Goal: Transaction & Acquisition: Purchase product/service

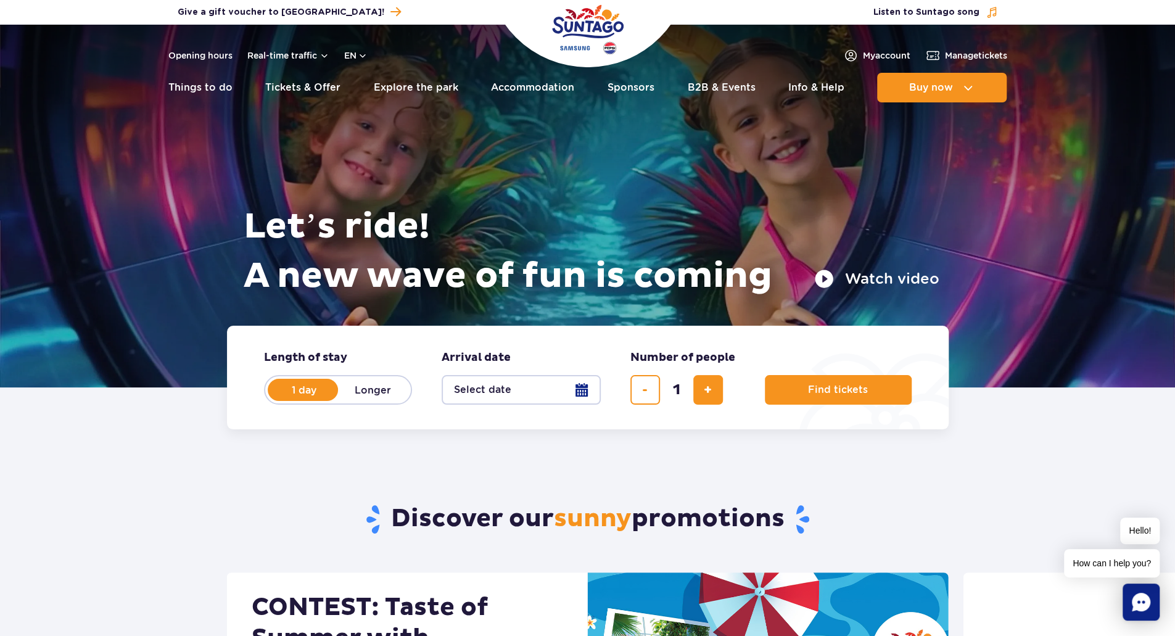
click at [508, 396] on button "Select date" at bounding box center [520, 390] width 159 height 30
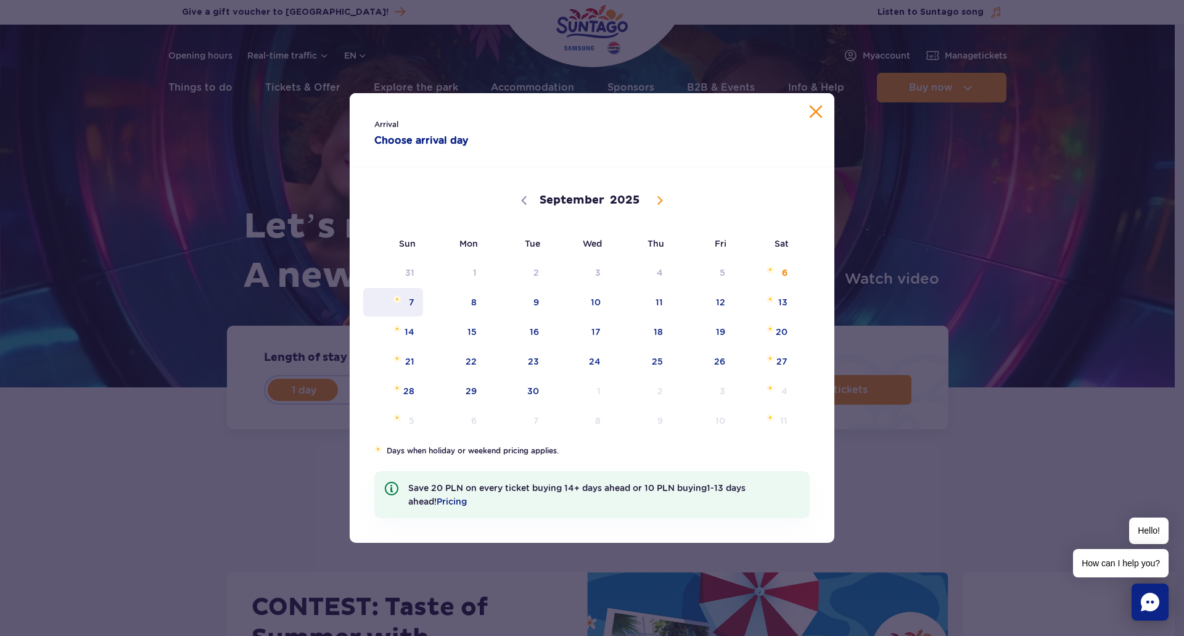
click at [404, 298] on span "7" at bounding box center [393, 302] width 62 height 28
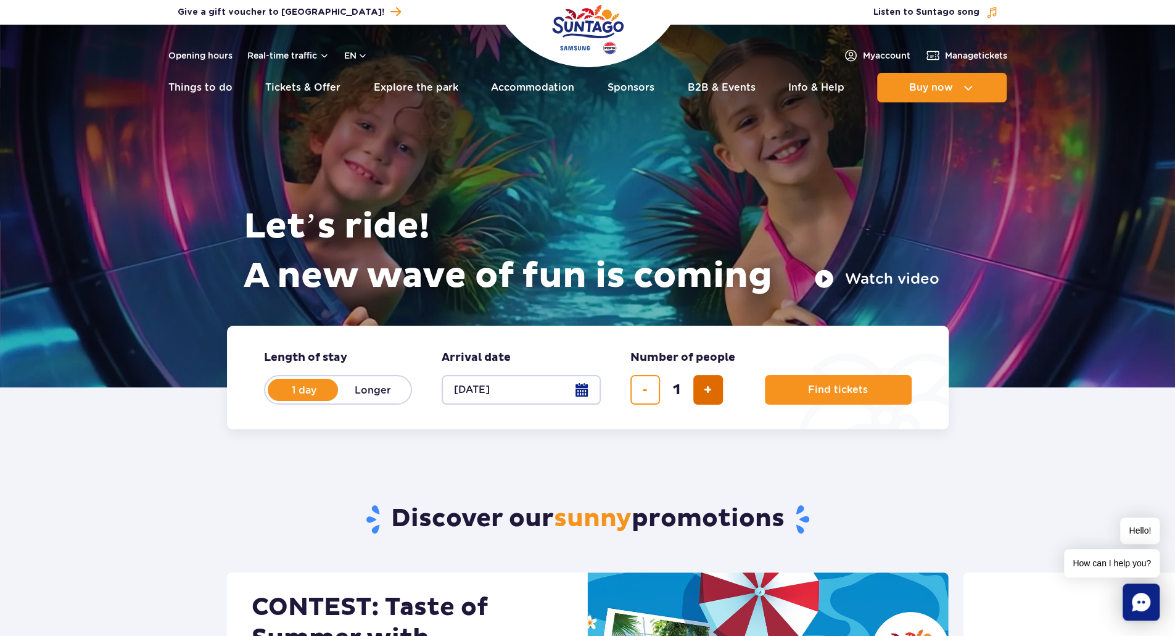
click at [697, 393] on button "add ticket" at bounding box center [708, 390] width 30 height 30
type input "2"
click at [826, 390] on span "Find tickets" at bounding box center [833, 389] width 60 height 11
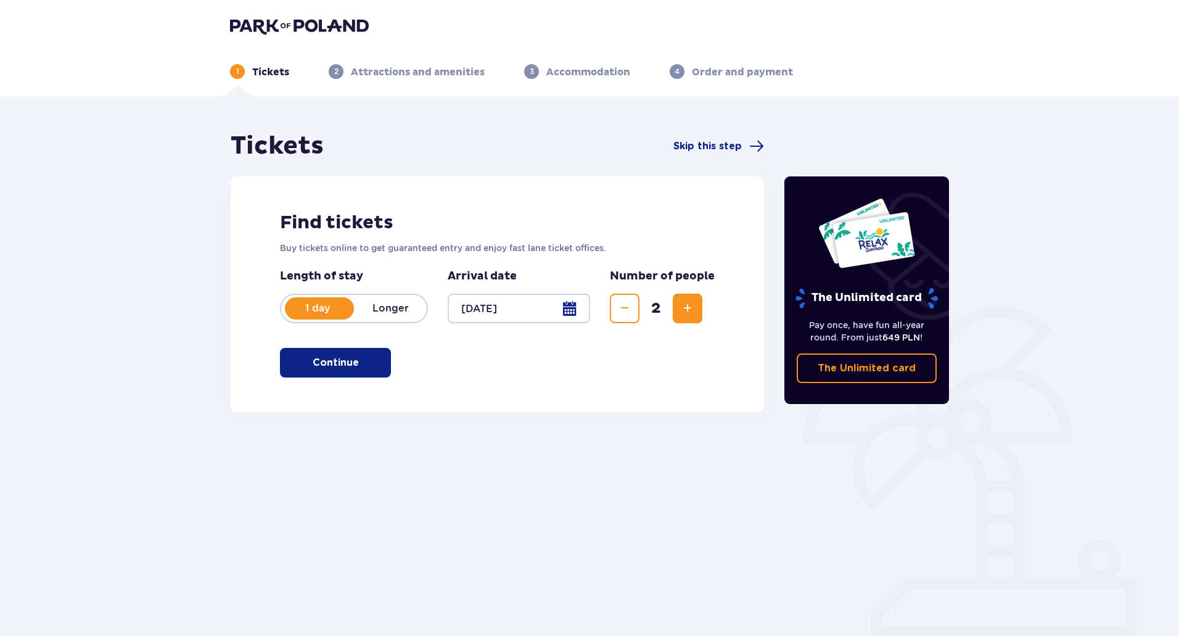
click at [370, 361] on button "Continue" at bounding box center [335, 363] width 111 height 30
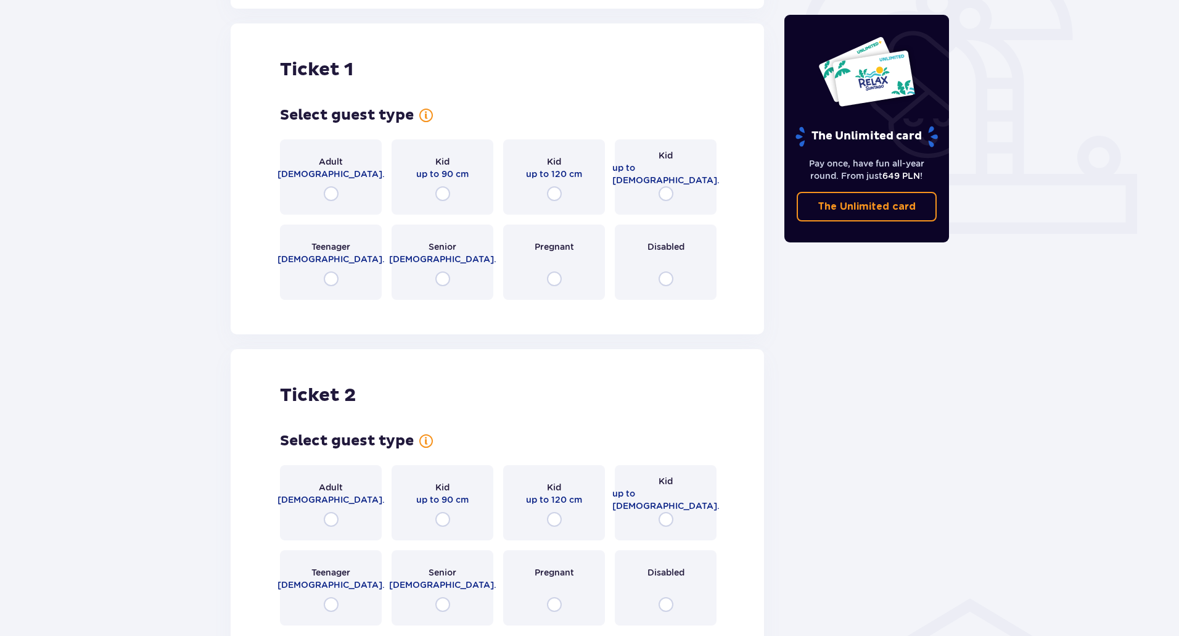
scroll to position [412, 0]
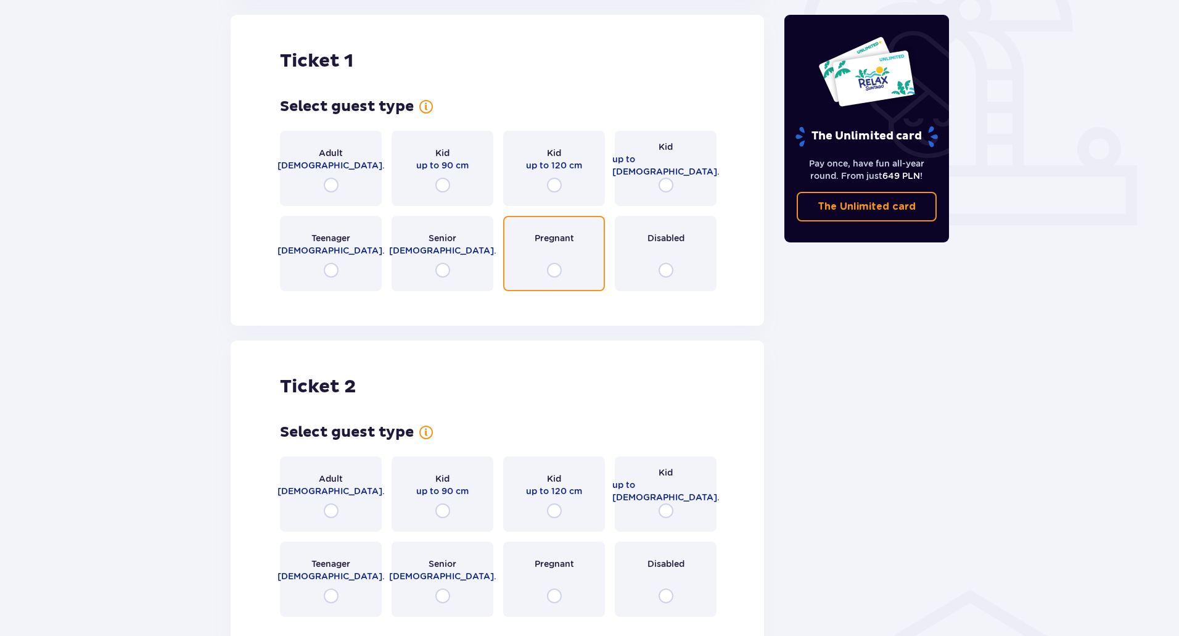
click at [554, 269] on input "radio" at bounding box center [554, 270] width 15 height 15
radio input "true"
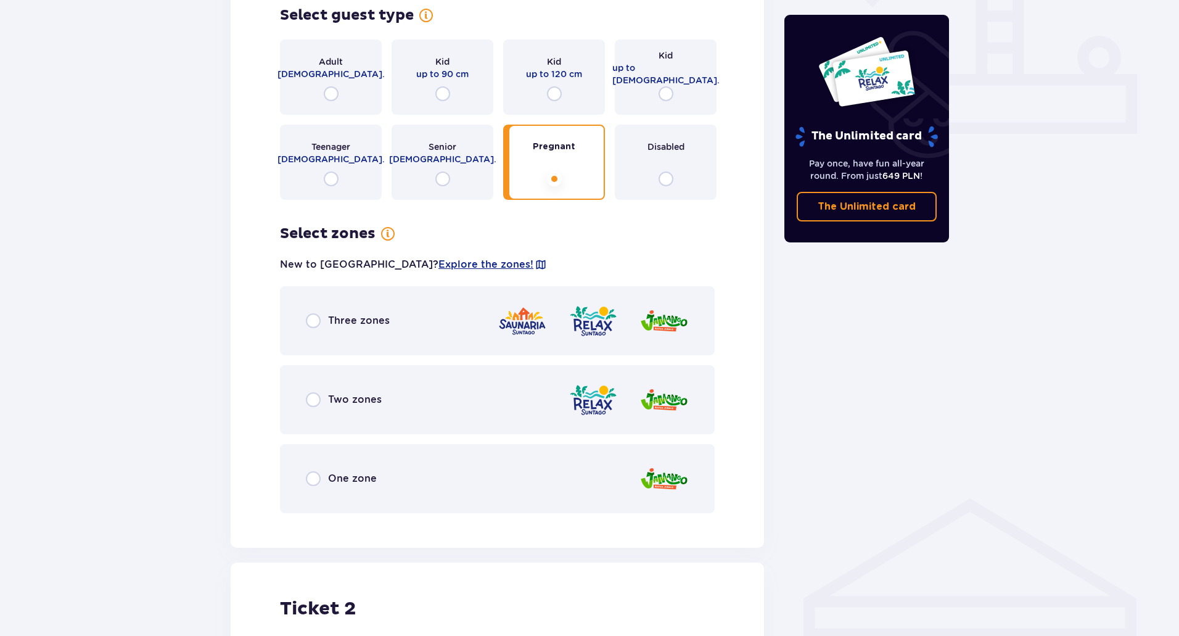
scroll to position [441, 0]
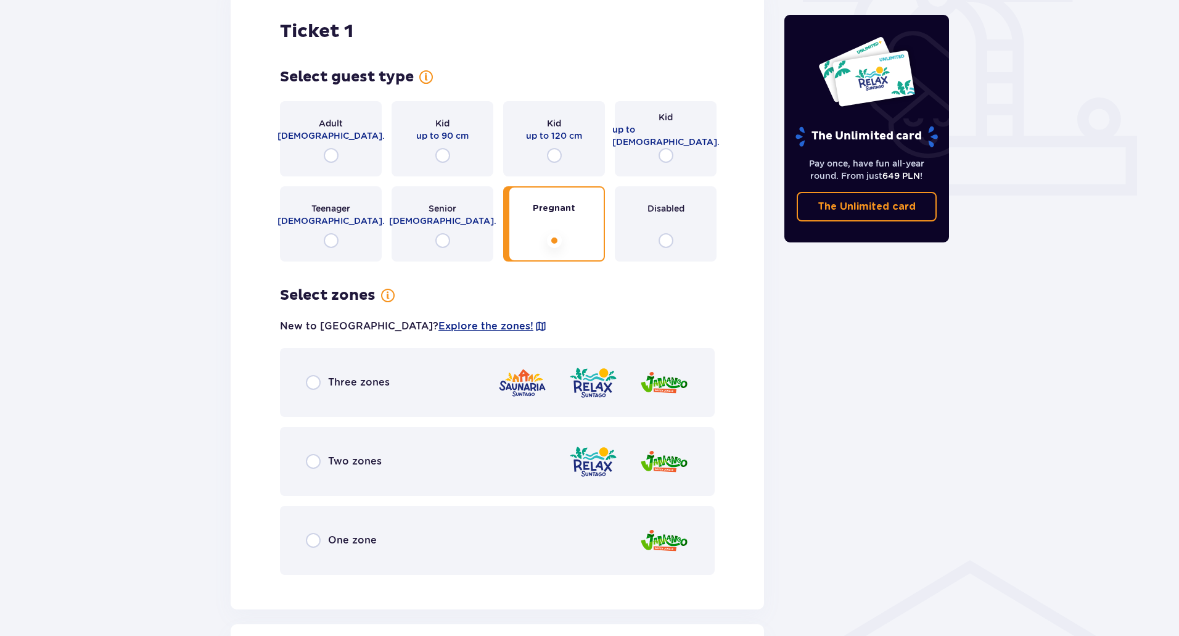
click at [337, 139] on p "18 - 65 y.o." at bounding box center [330, 135] width 107 height 12
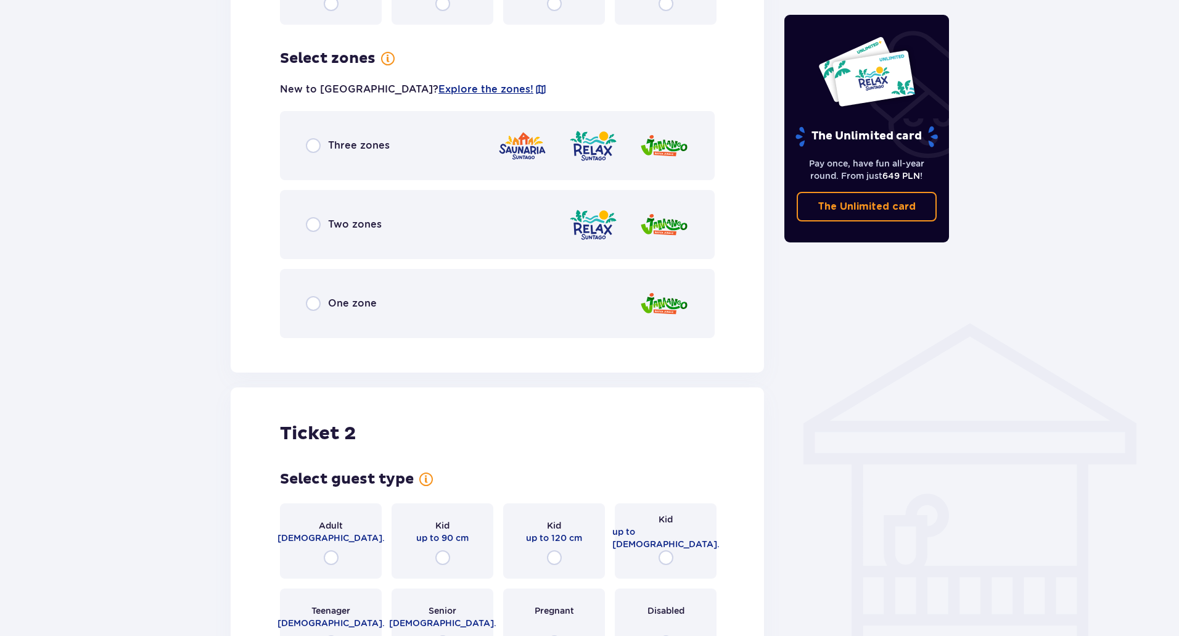
scroll to position [740, 0]
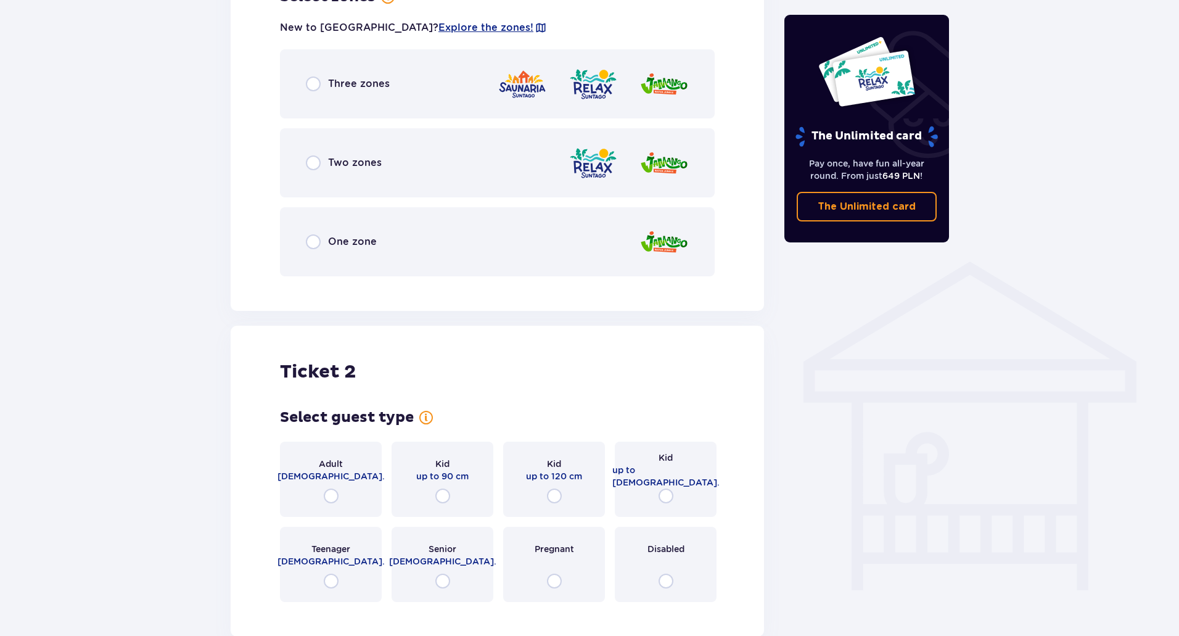
click at [470, 171] on div "Two zones" at bounding box center [497, 162] width 435 height 69
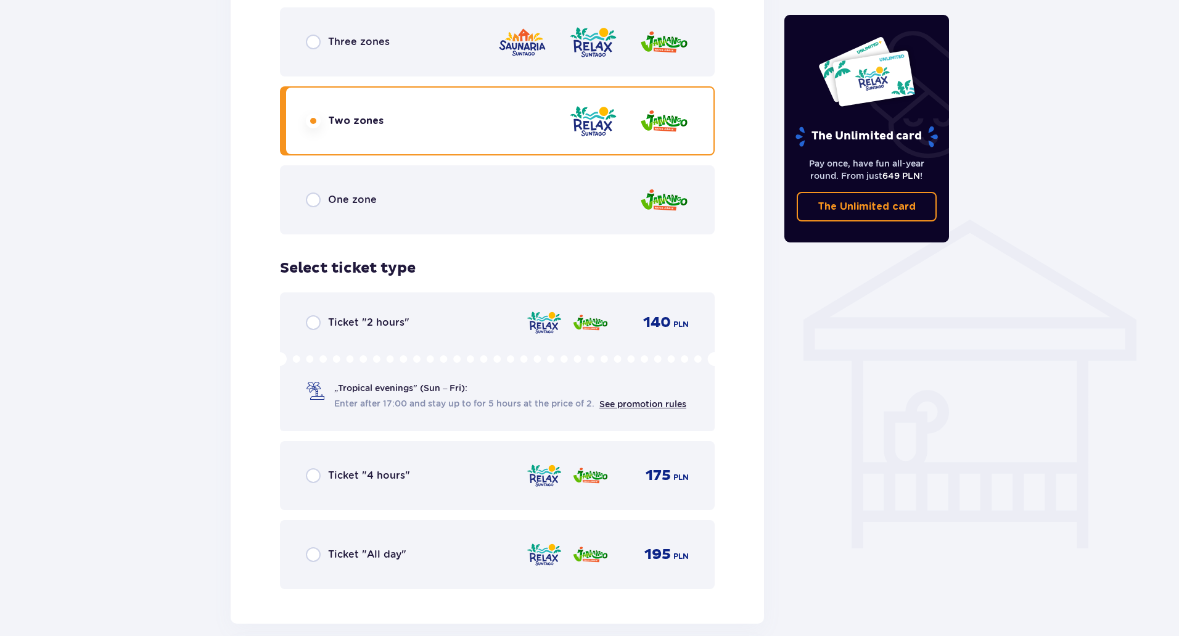
scroll to position [779, 0]
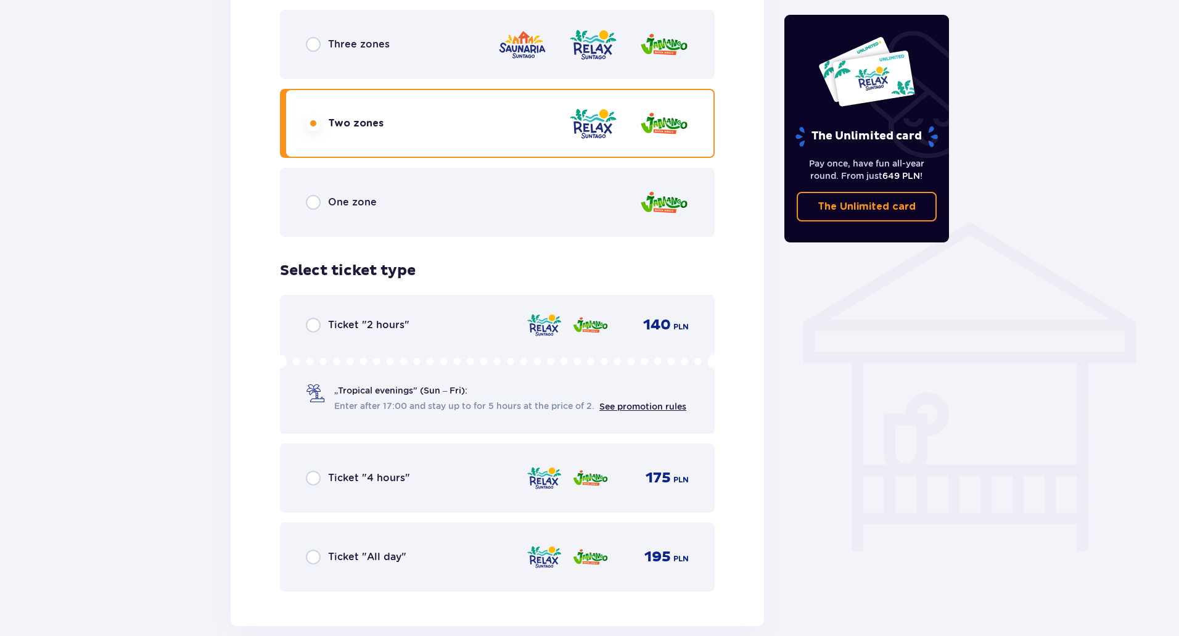
click at [443, 214] on div "One zone" at bounding box center [497, 202] width 435 height 69
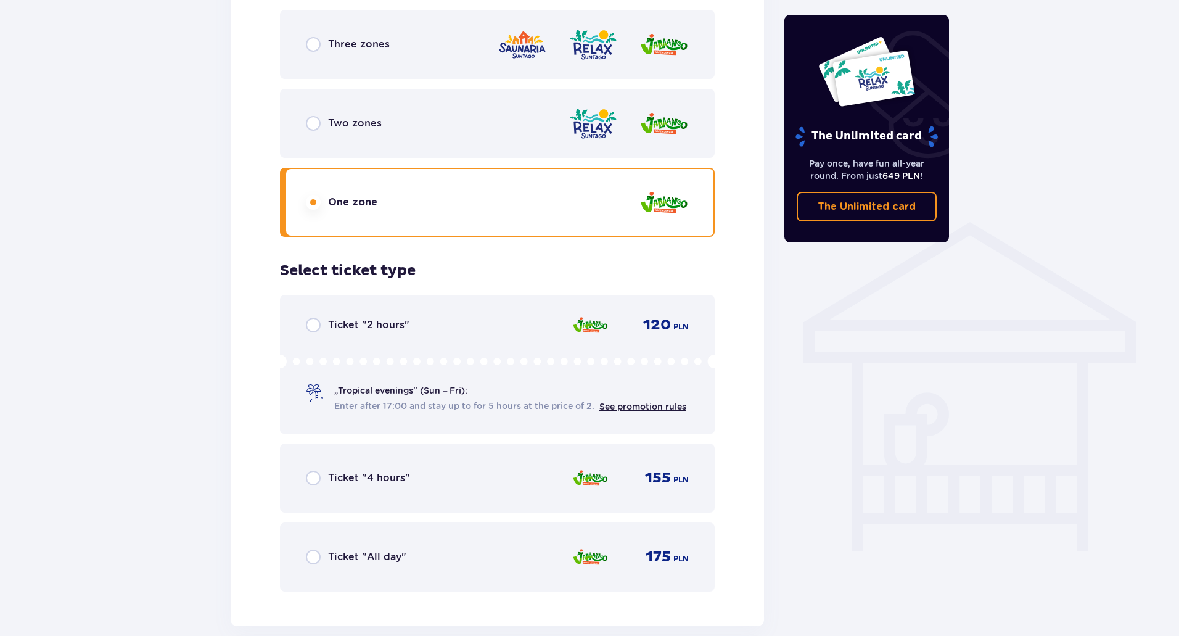
click at [446, 139] on div "Two zones" at bounding box center [497, 123] width 435 height 69
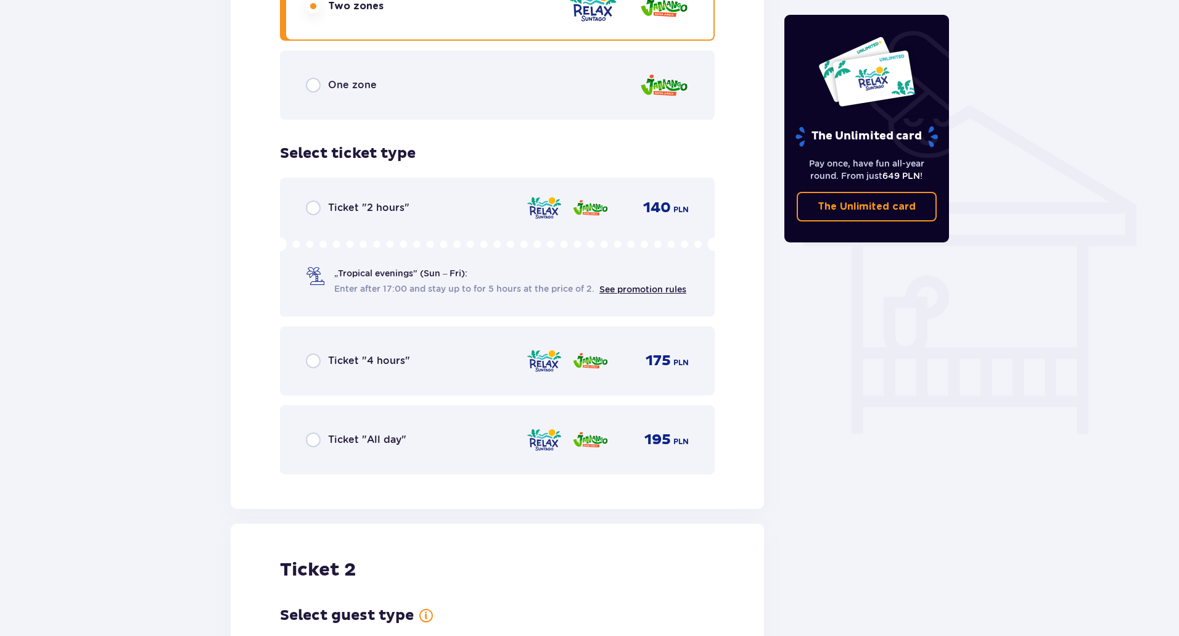
scroll to position [903, 0]
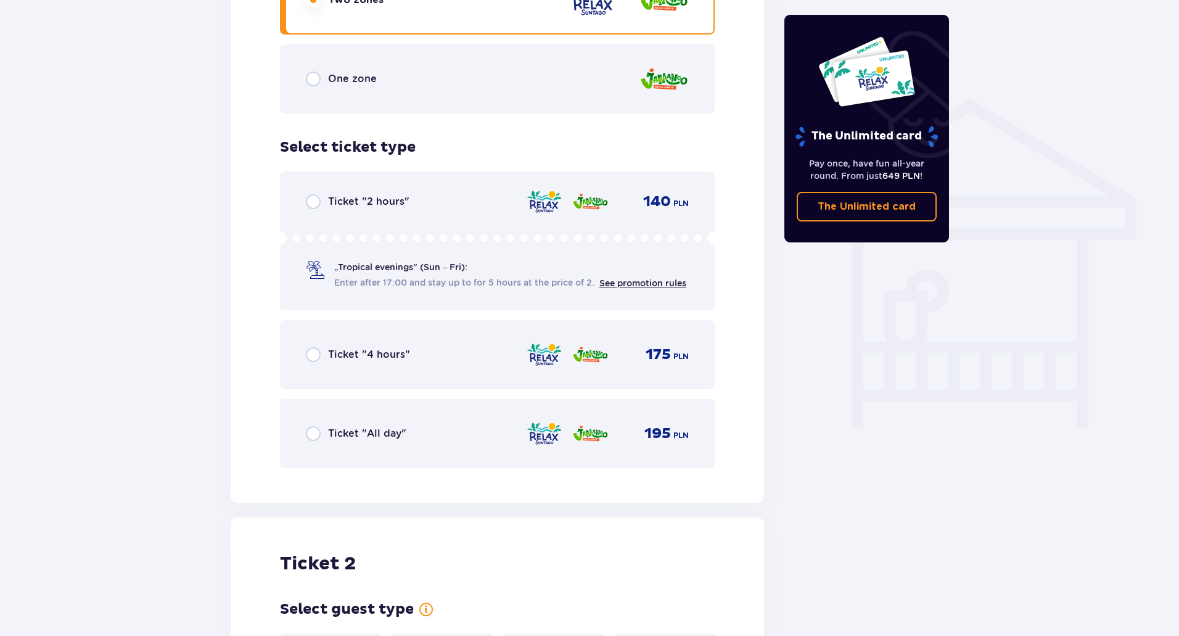
click at [465, 443] on div "Ticket "All day" 195 PLN" at bounding box center [497, 433] width 383 height 26
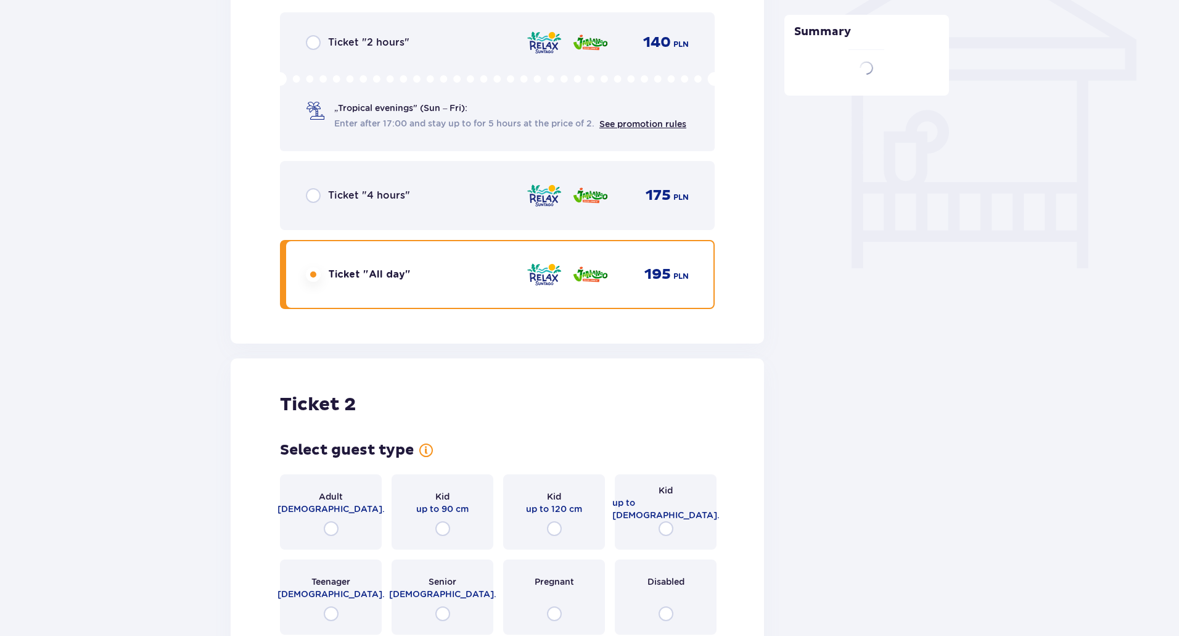
scroll to position [1228, 0]
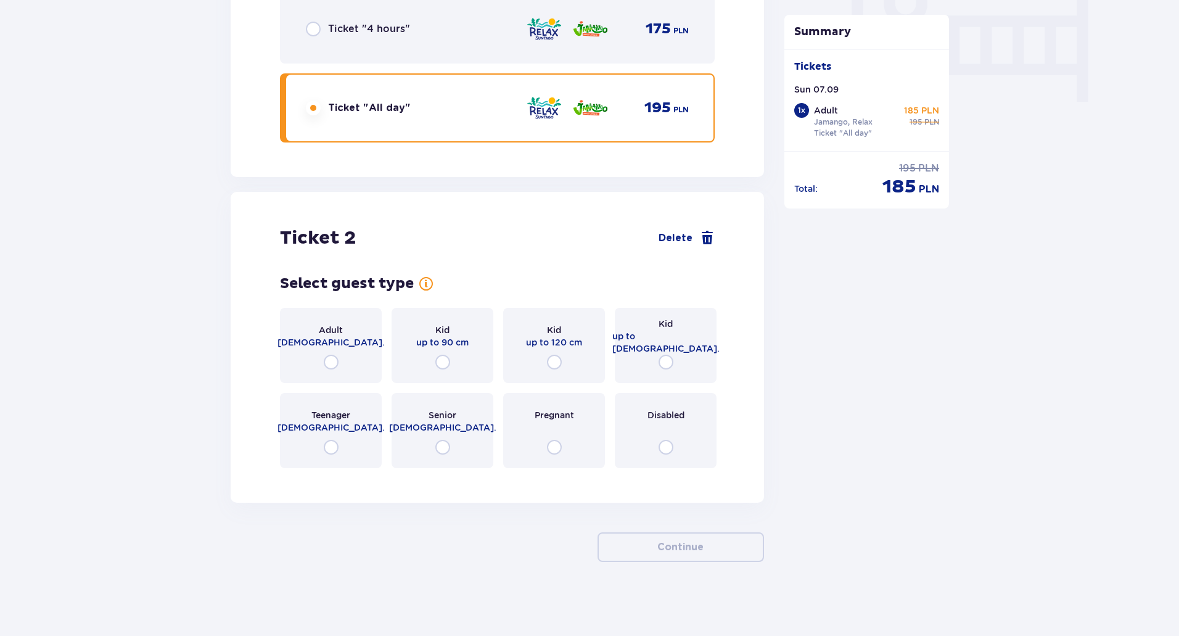
click at [338, 350] on div "Adult 18 - 65 y.o." at bounding box center [331, 345] width 102 height 75
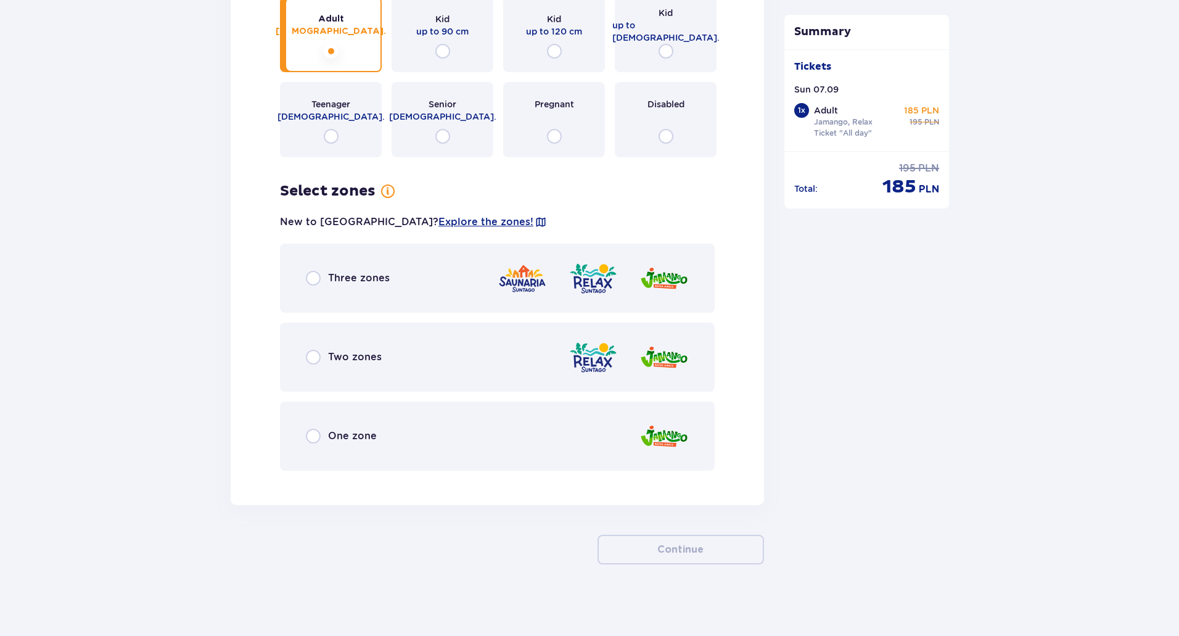
scroll to position [1541, 0]
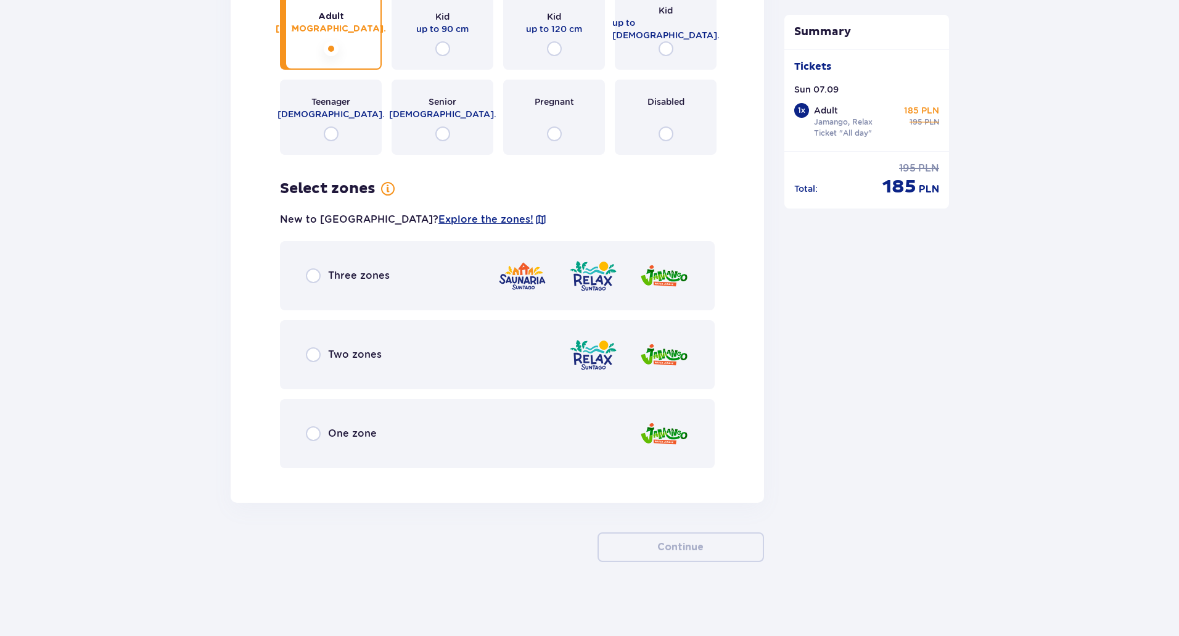
click at [461, 367] on div "Two zones" at bounding box center [497, 354] width 435 height 69
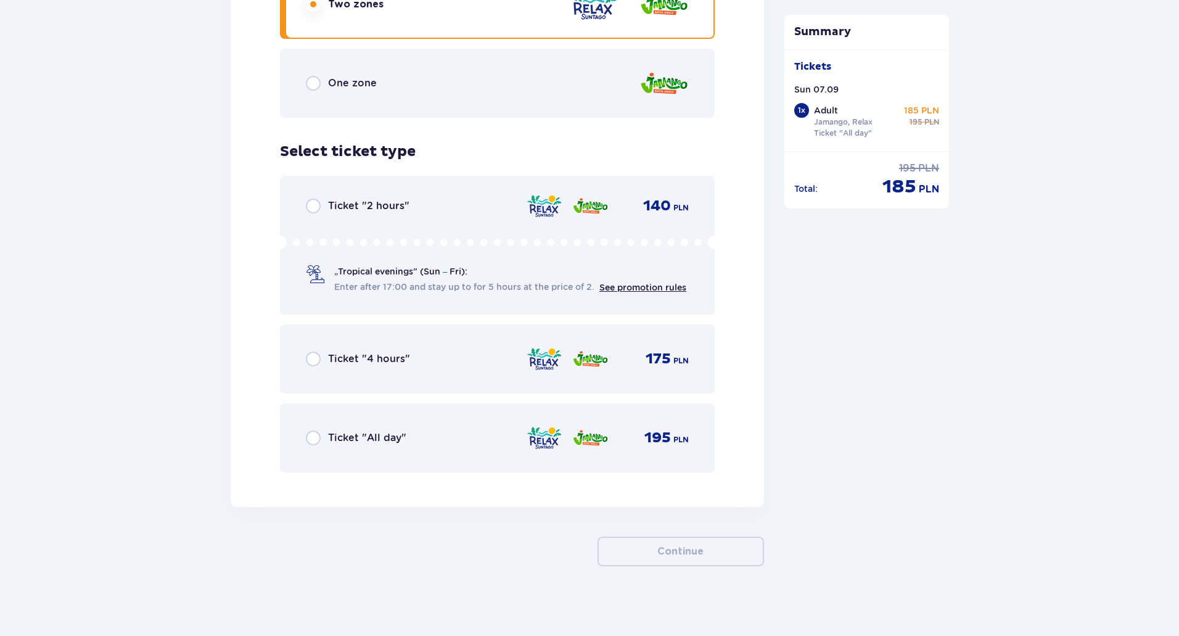
scroll to position [1895, 0]
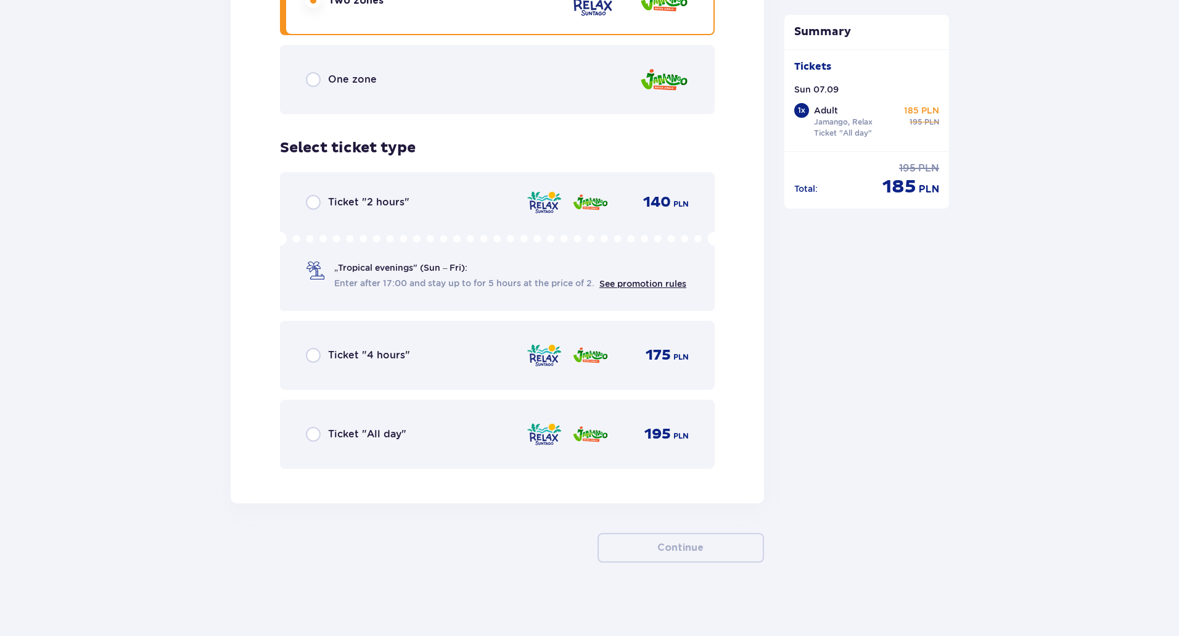
click at [374, 436] on p "Ticket "All day"" at bounding box center [367, 434] width 78 height 14
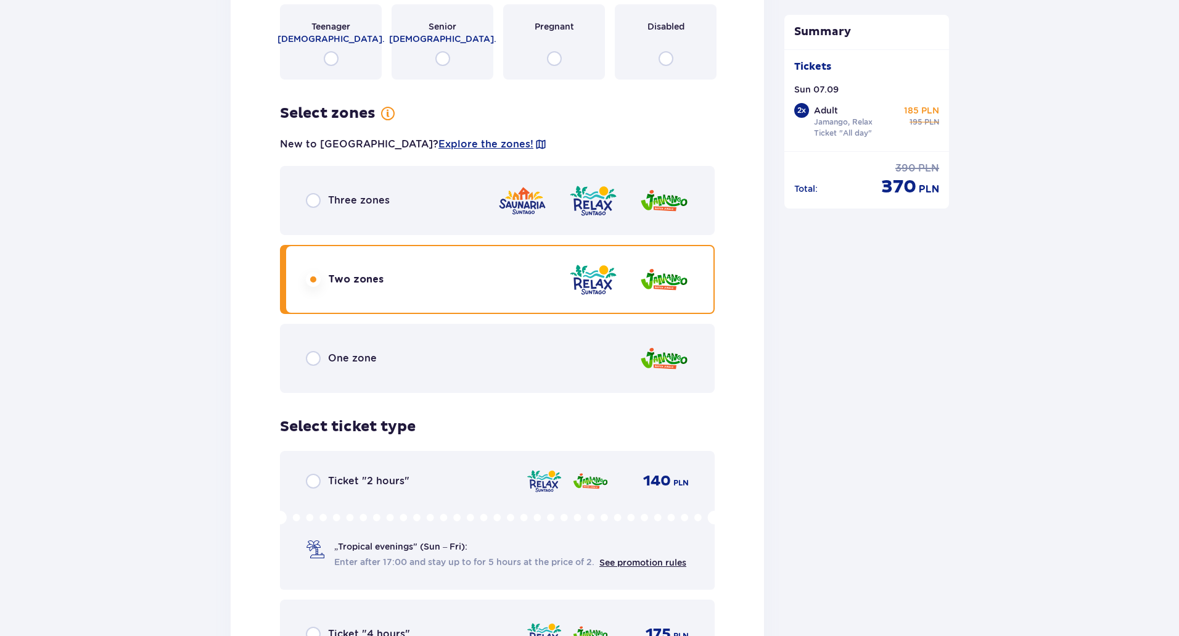
scroll to position [1651, 0]
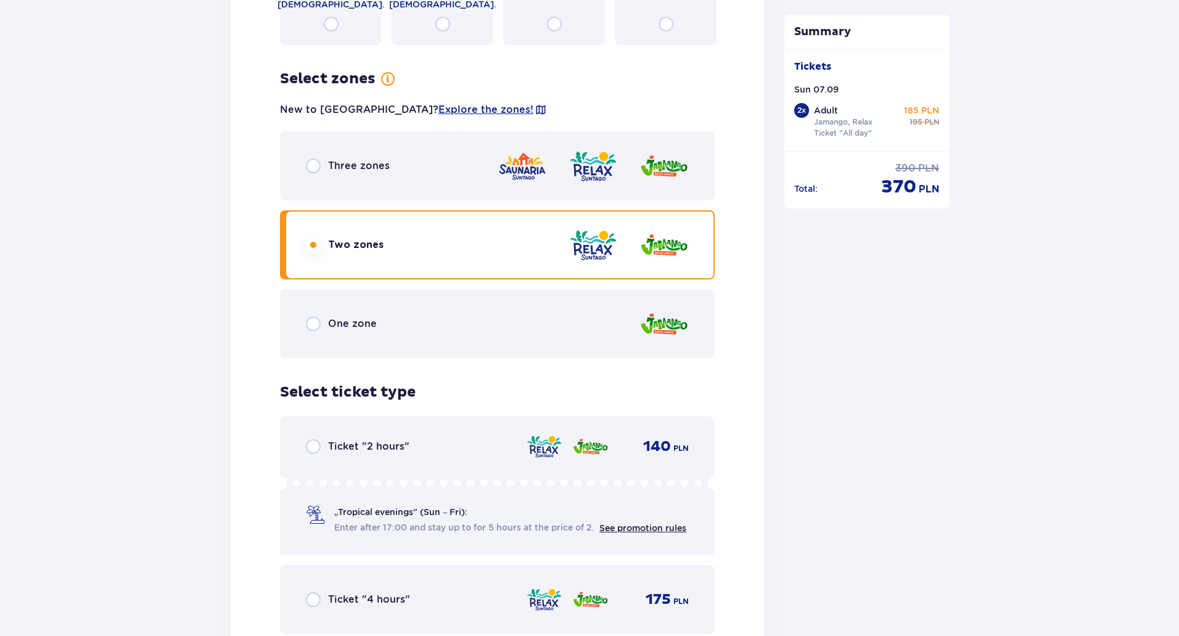
click at [412, 326] on div "One zone" at bounding box center [497, 323] width 435 height 69
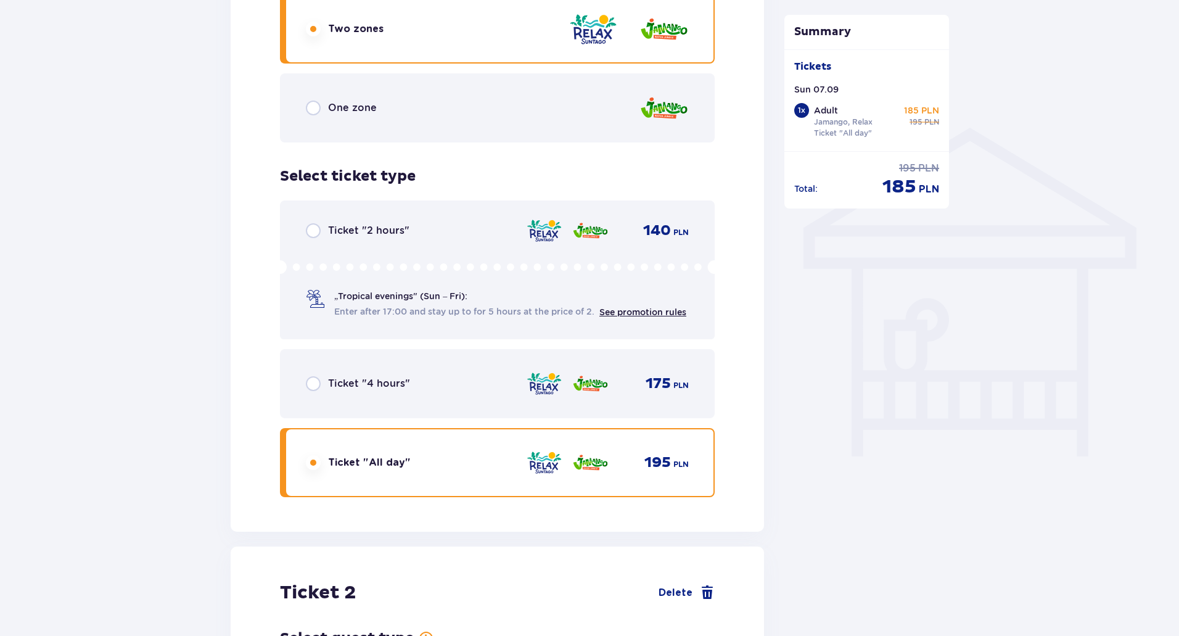
scroll to position [850, 0]
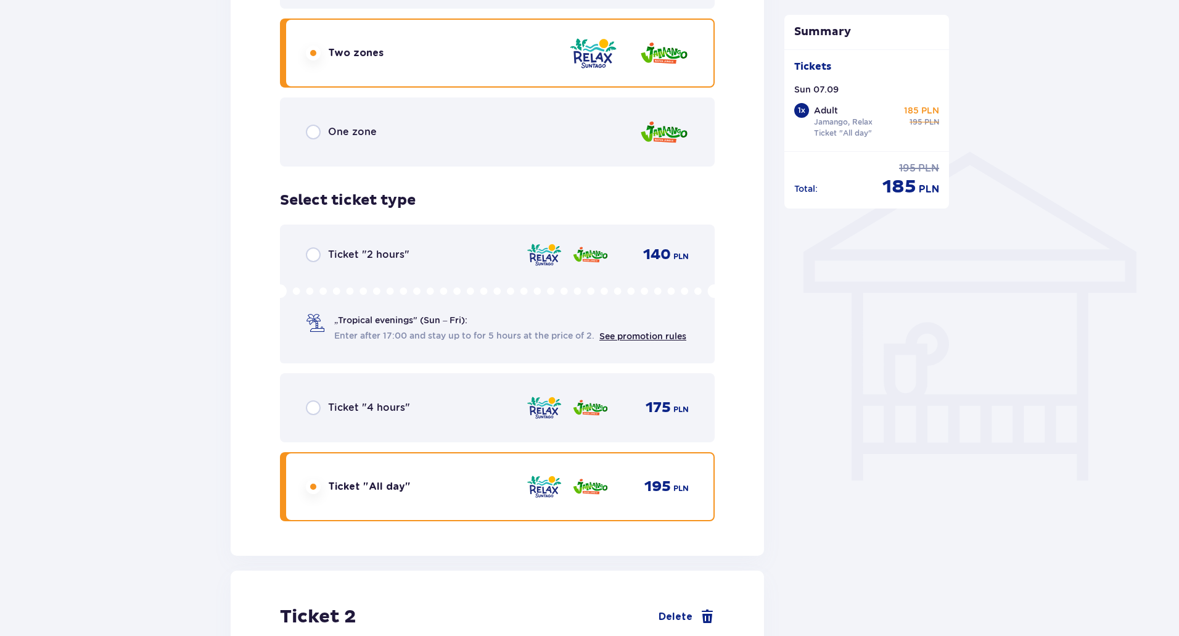
click at [440, 138] on div "One zone" at bounding box center [497, 131] width 435 height 69
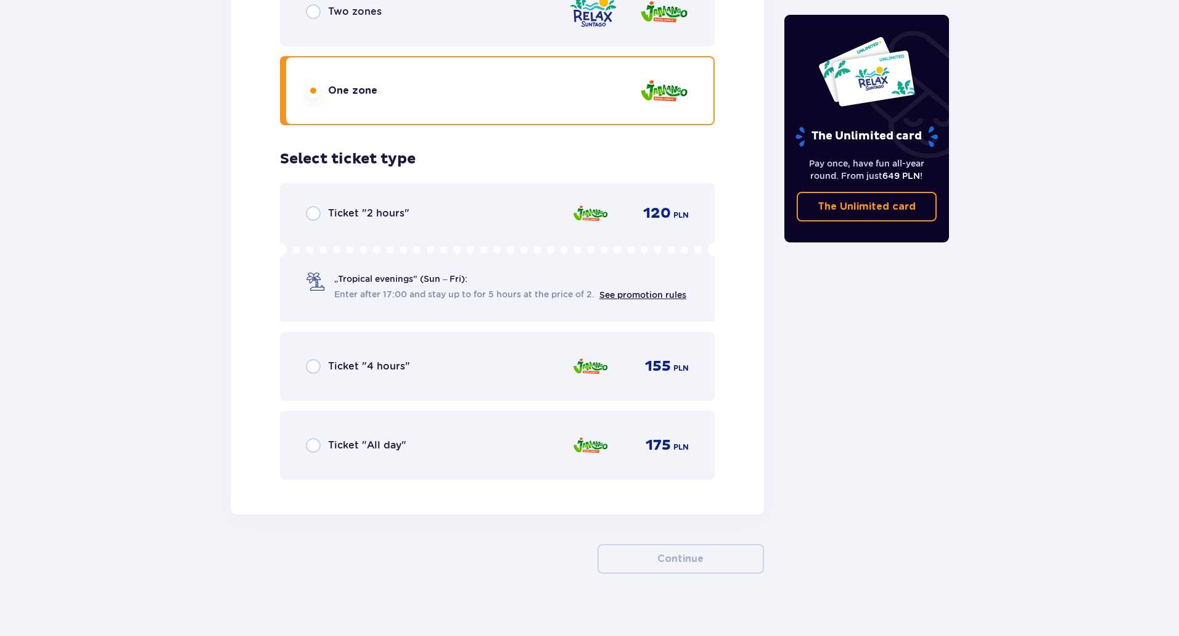
scroll to position [1895, 0]
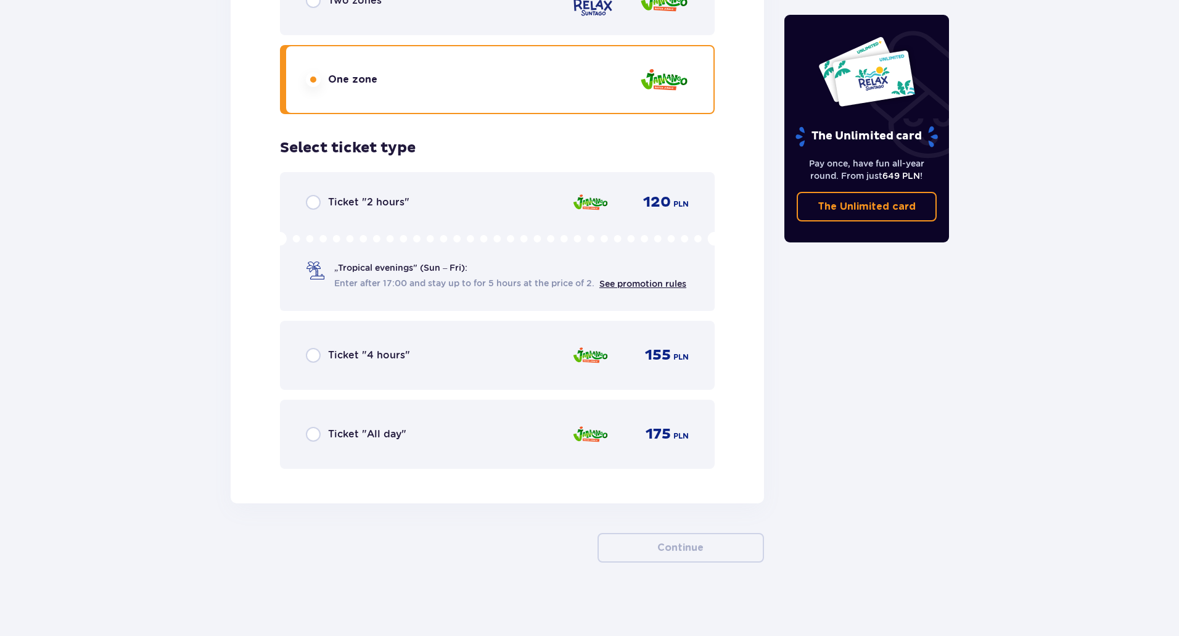
click at [466, 429] on div "Ticket "All day" 175 PLN" at bounding box center [497, 434] width 383 height 26
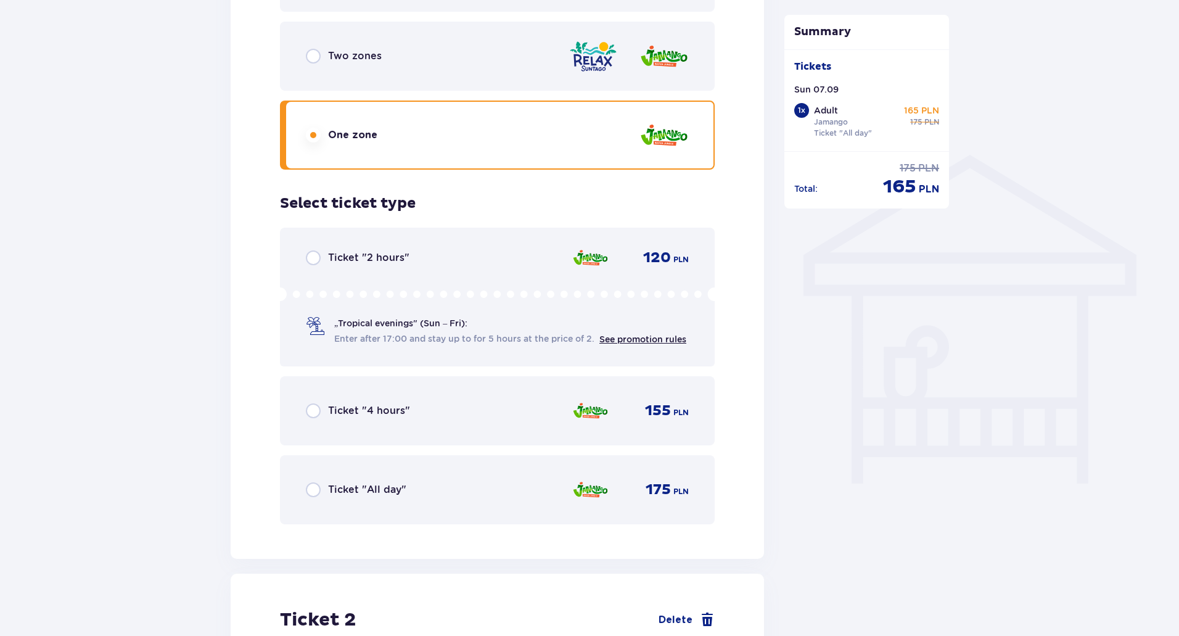
scroll to position [847, 0]
click at [486, 471] on div "Ticket "All day" 175 PLN" at bounding box center [497, 488] width 435 height 69
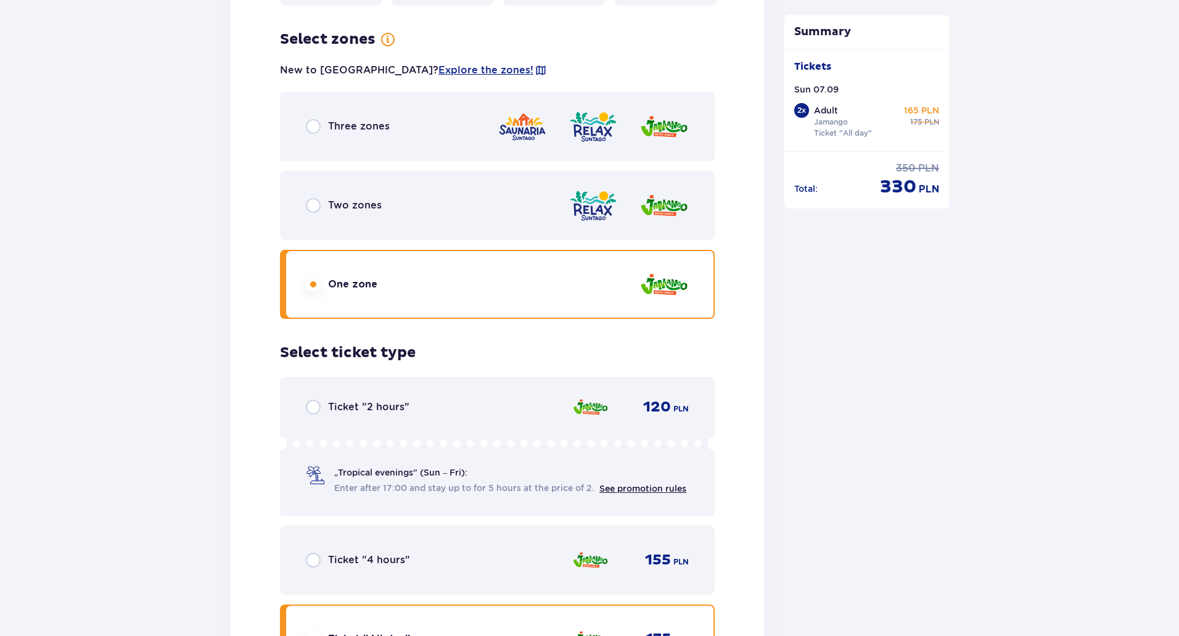
scroll to position [1589, 0]
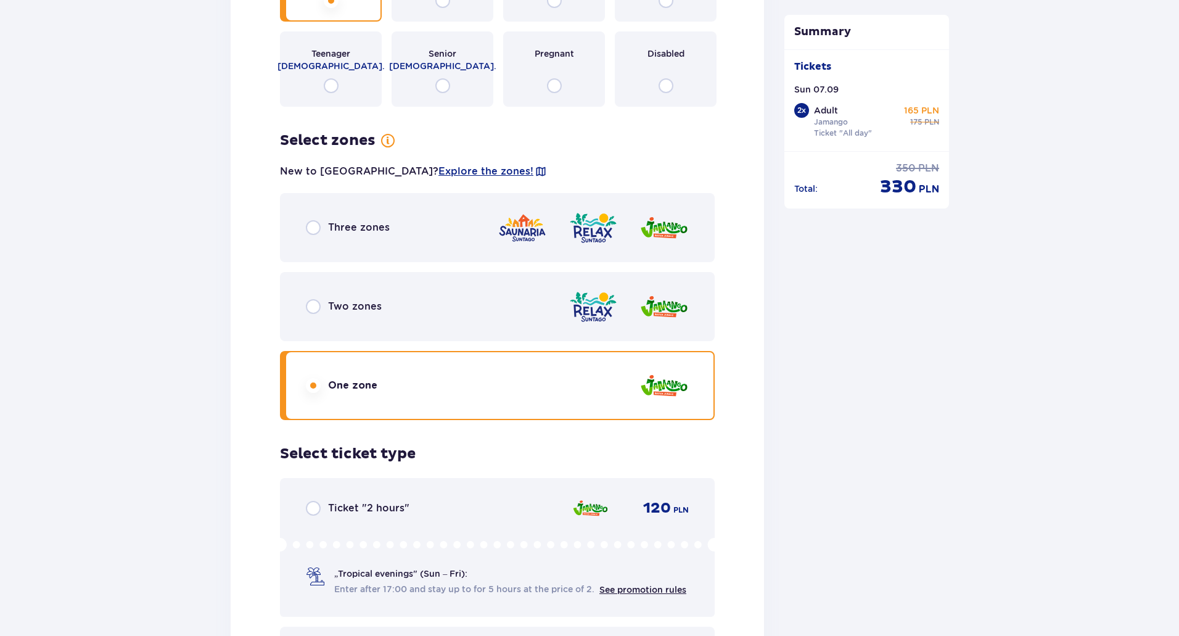
click at [444, 311] on div "Two zones" at bounding box center [497, 306] width 435 height 69
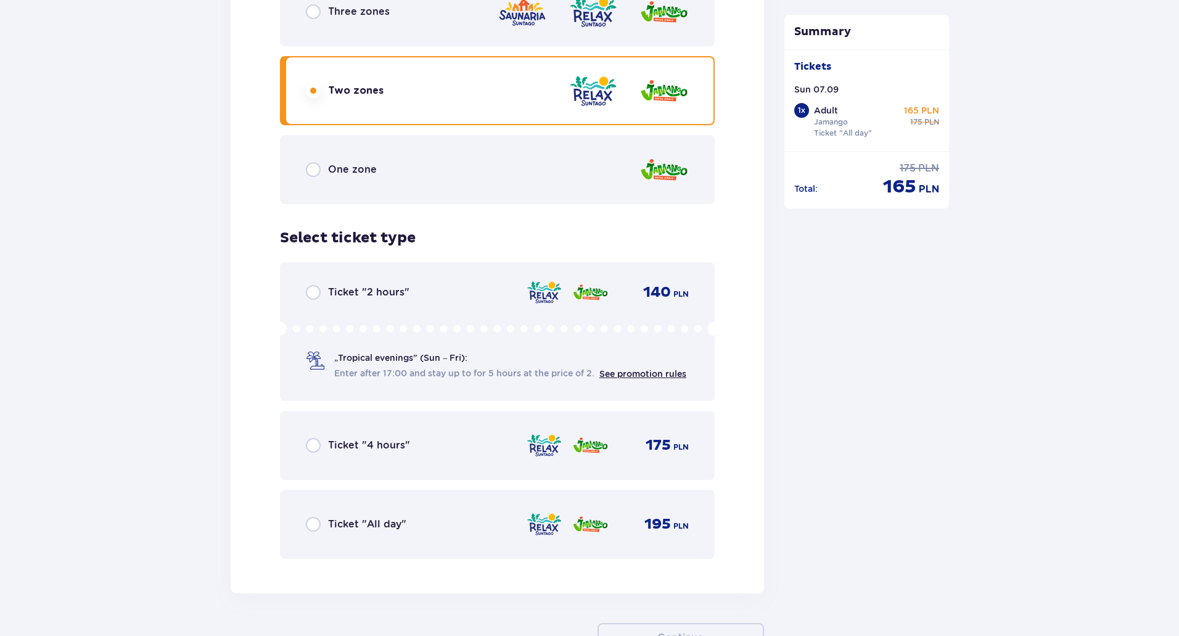
scroll to position [1836, 0]
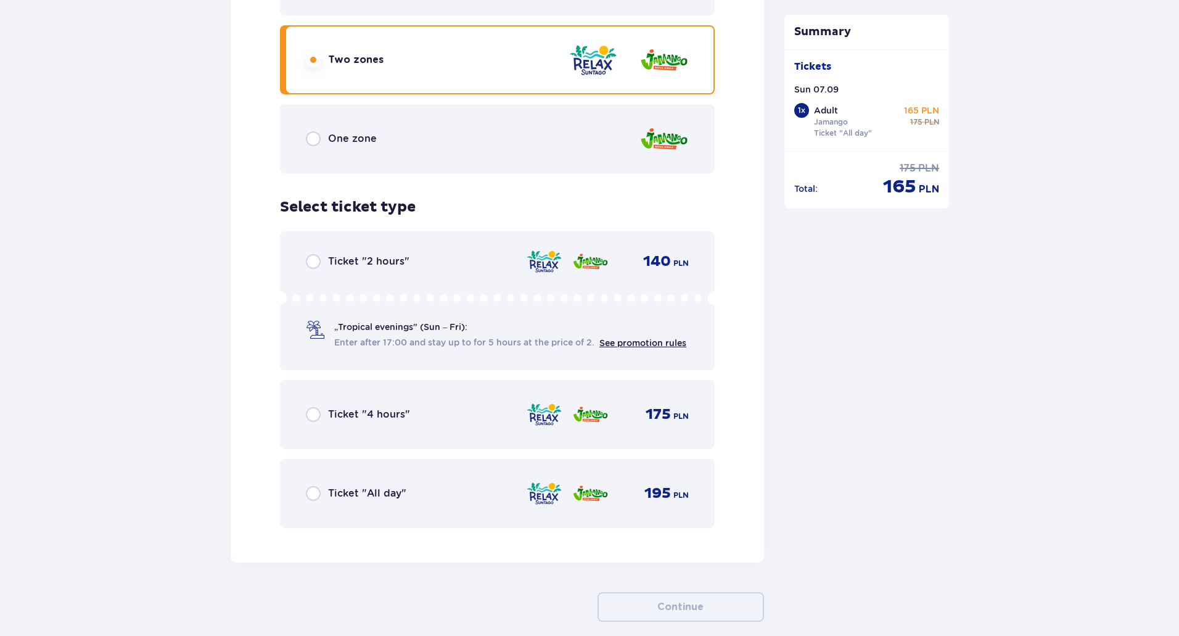
click at [430, 484] on div "Ticket "All day" 195 PLN" at bounding box center [497, 493] width 383 height 26
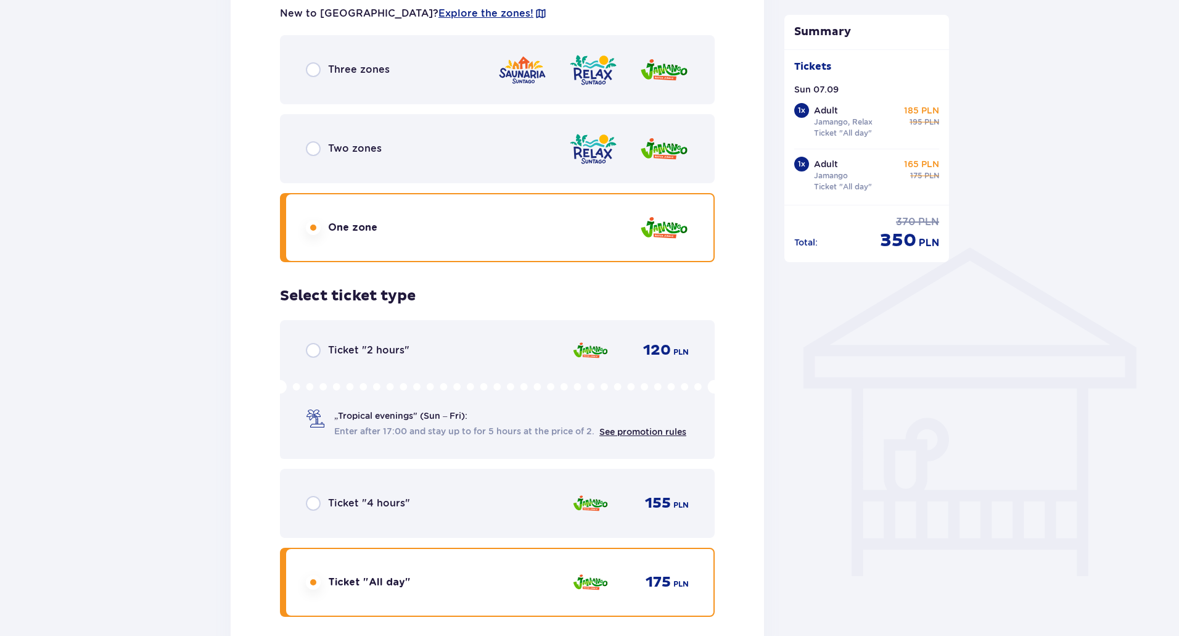
scroll to position [735, 0]
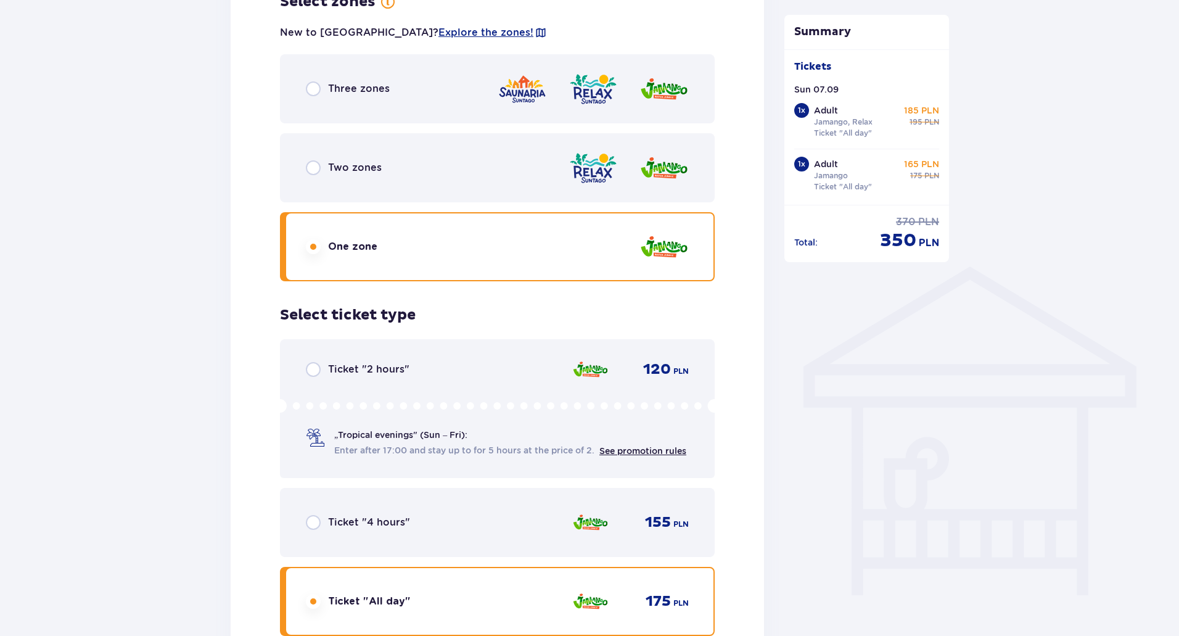
click at [465, 176] on div "Two zones" at bounding box center [497, 167] width 435 height 69
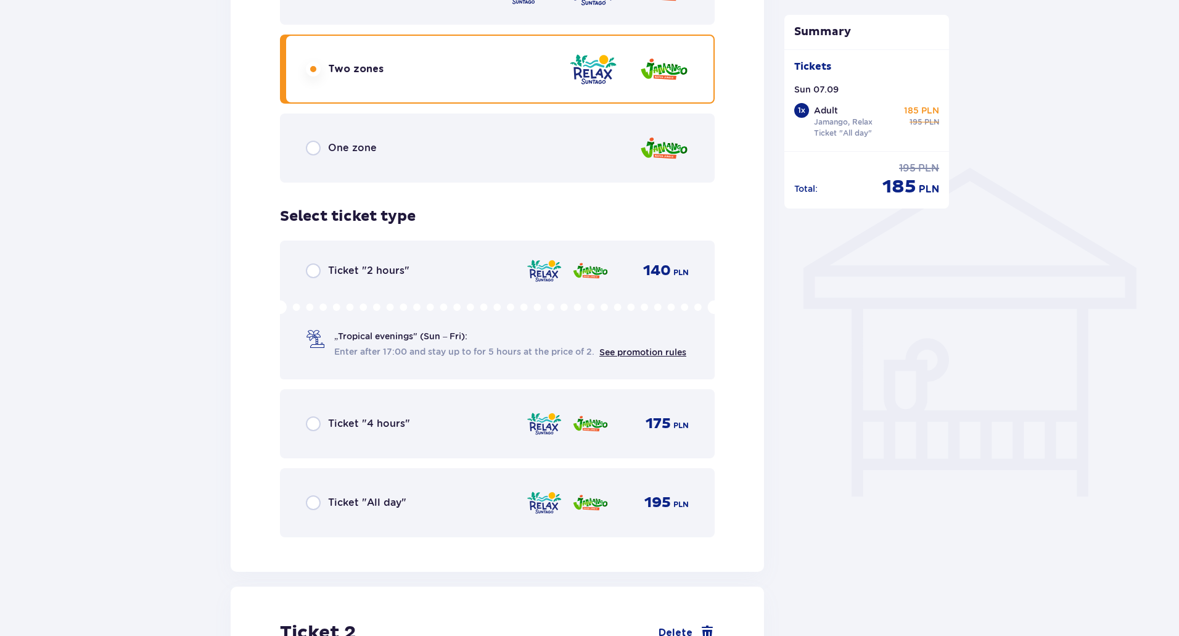
scroll to position [858, 0]
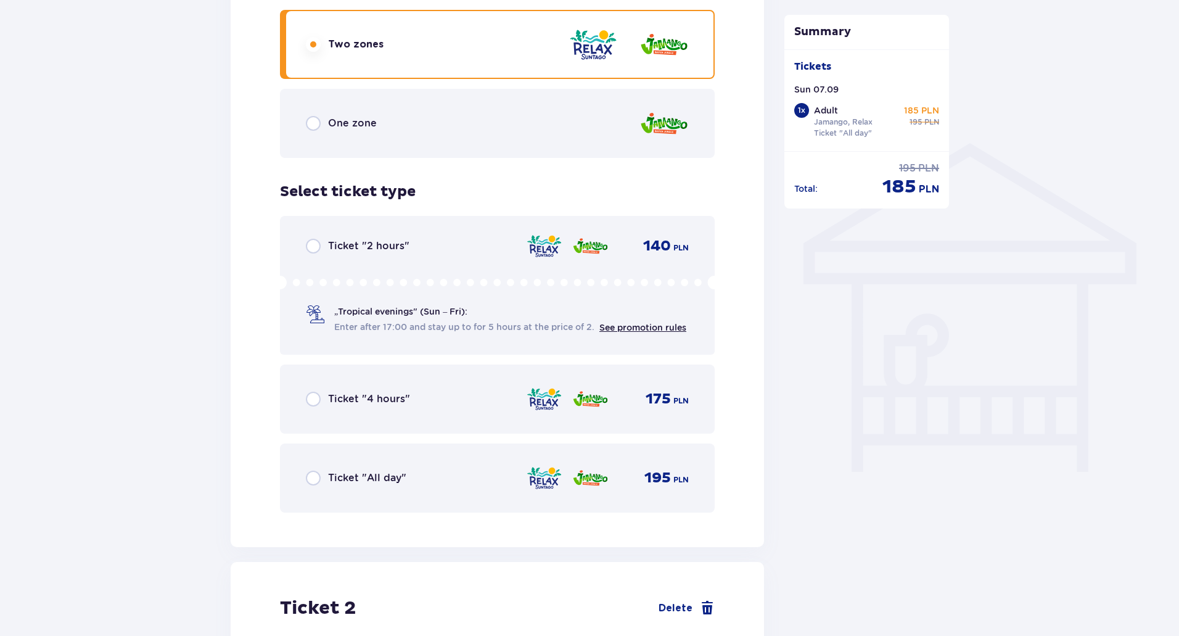
click at [467, 467] on div "Ticket "All day" 195 PLN" at bounding box center [497, 478] width 383 height 26
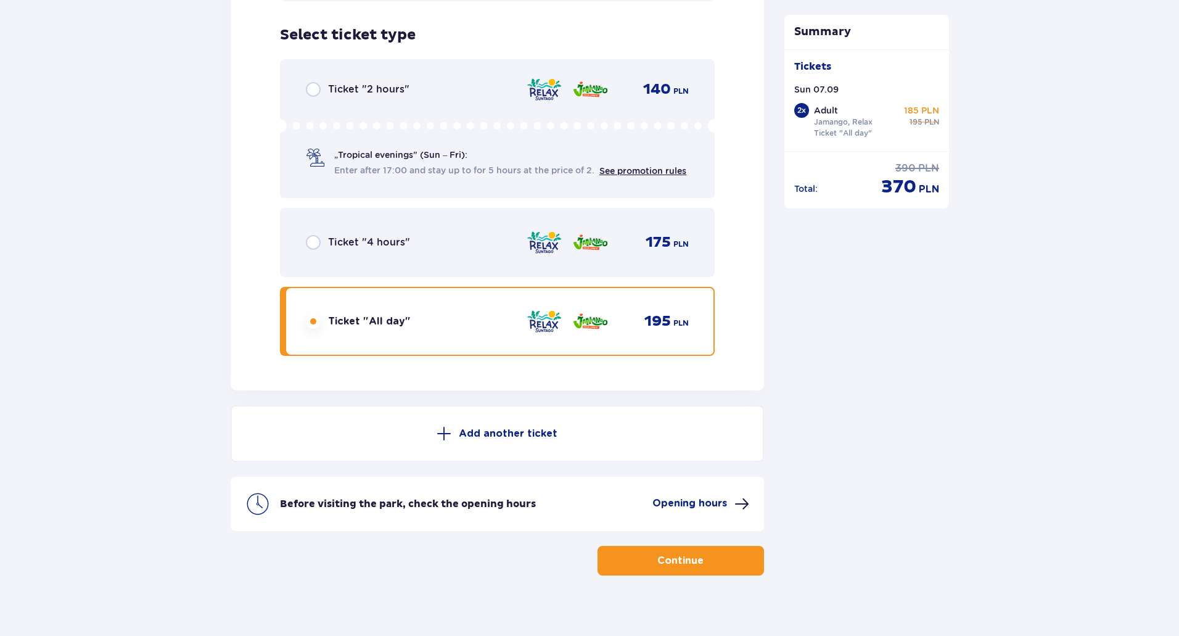
scroll to position [2021, 0]
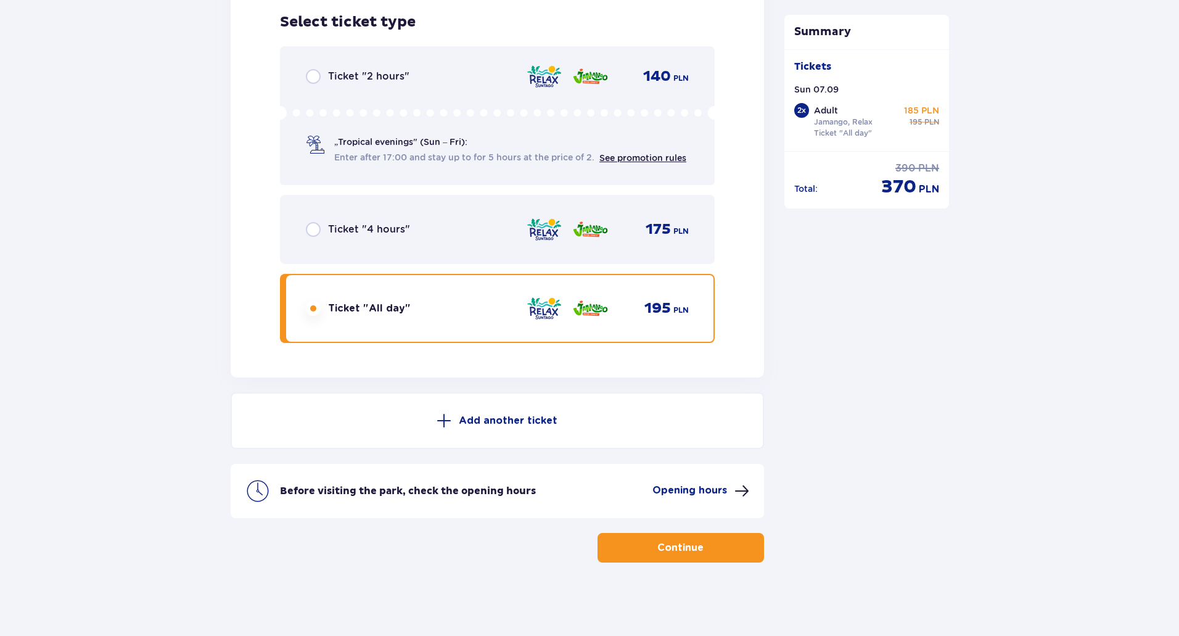
click at [705, 544] on span "button" at bounding box center [706, 547] width 15 height 15
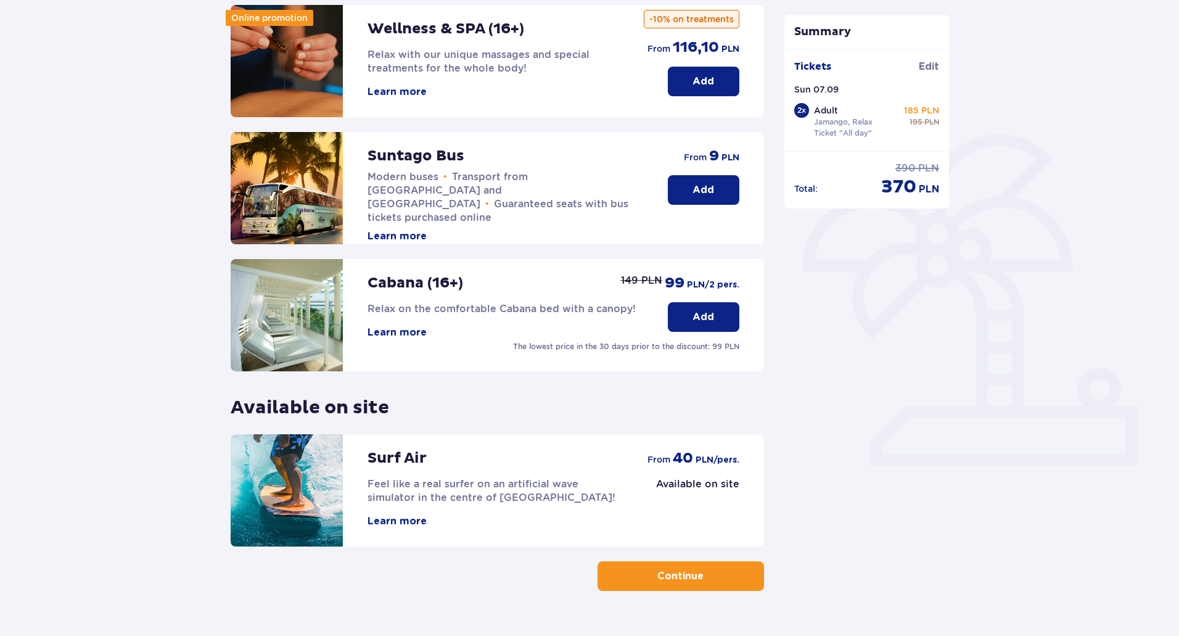
scroll to position [185, 0]
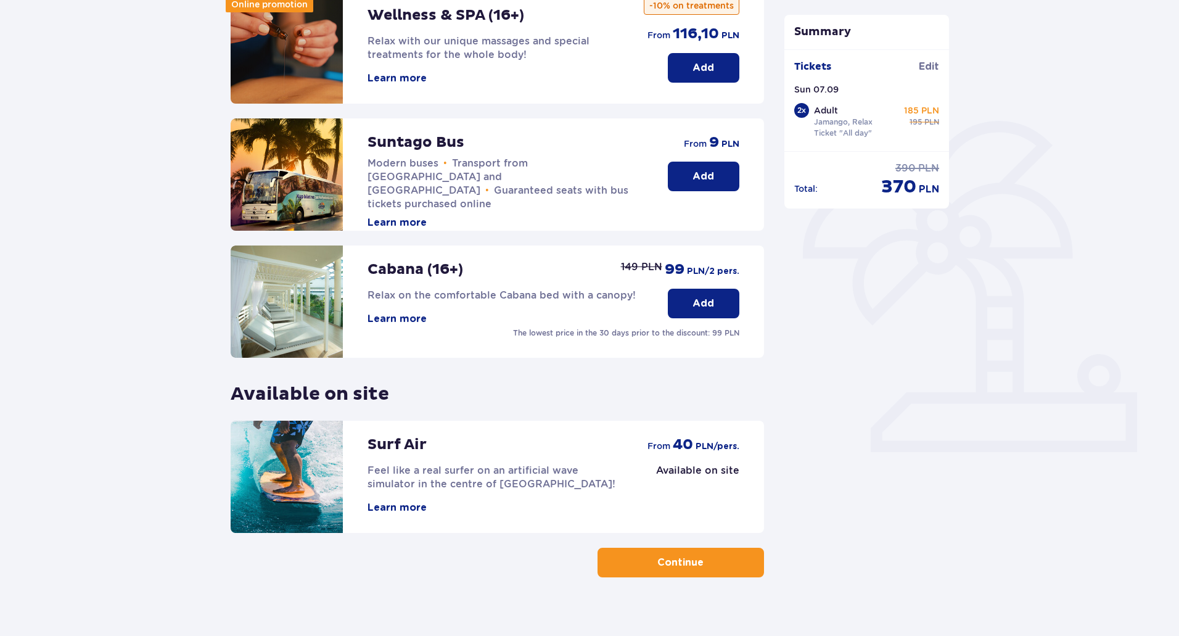
click at [690, 562] on p "Continue" at bounding box center [680, 563] width 46 height 14
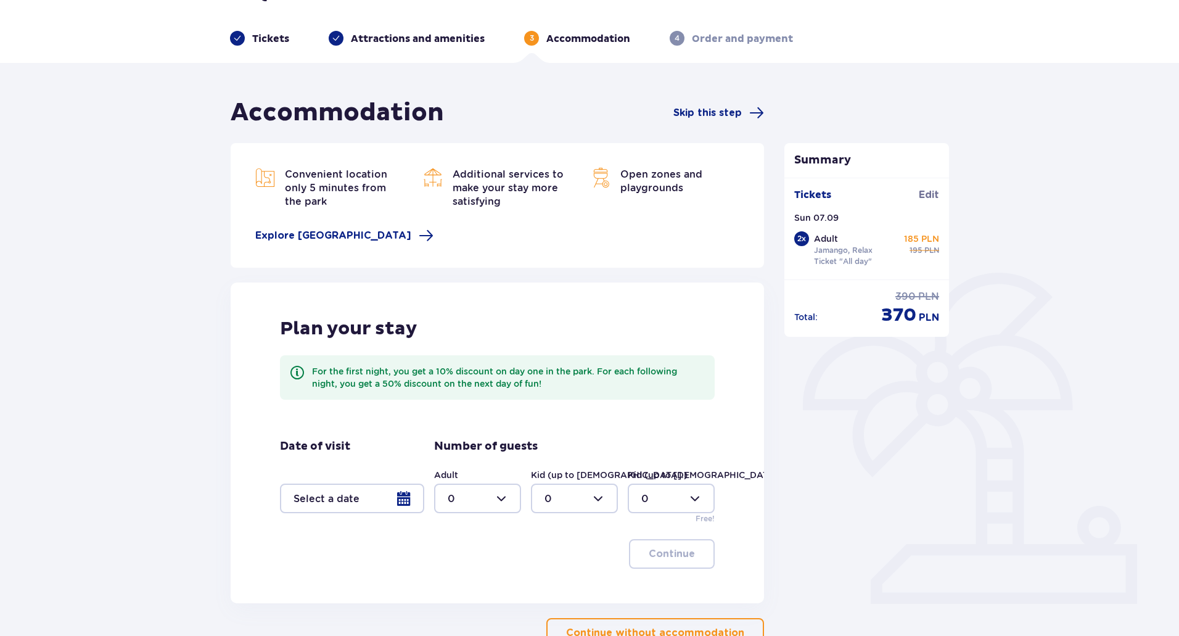
scroll to position [62, 0]
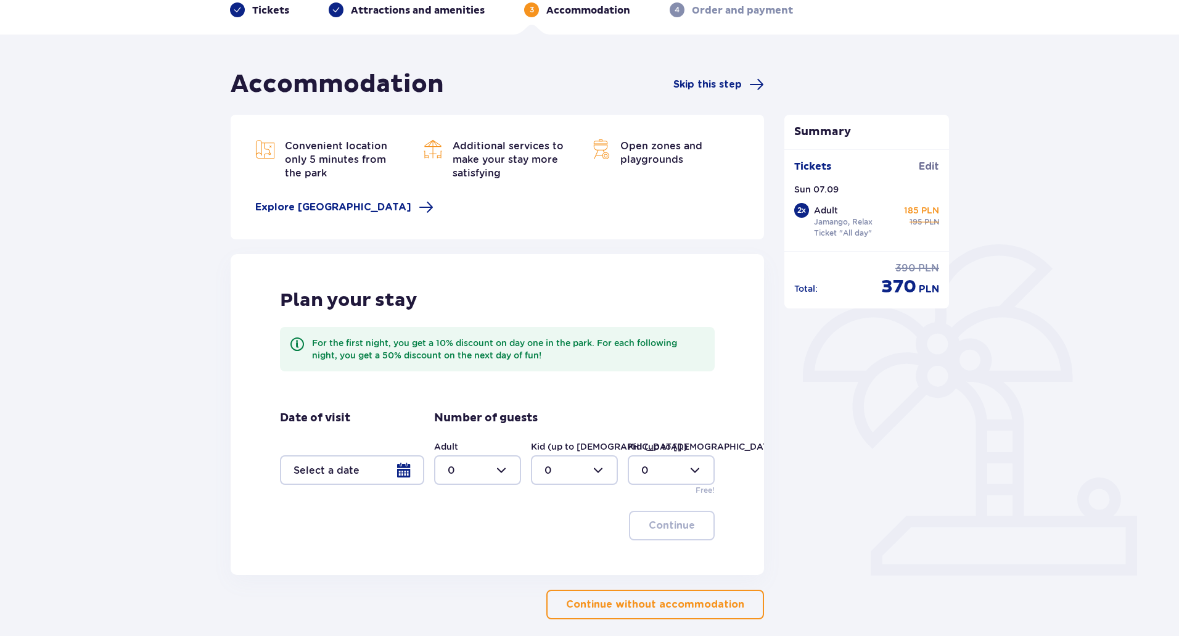
click at [409, 470] on div at bounding box center [352, 470] width 144 height 30
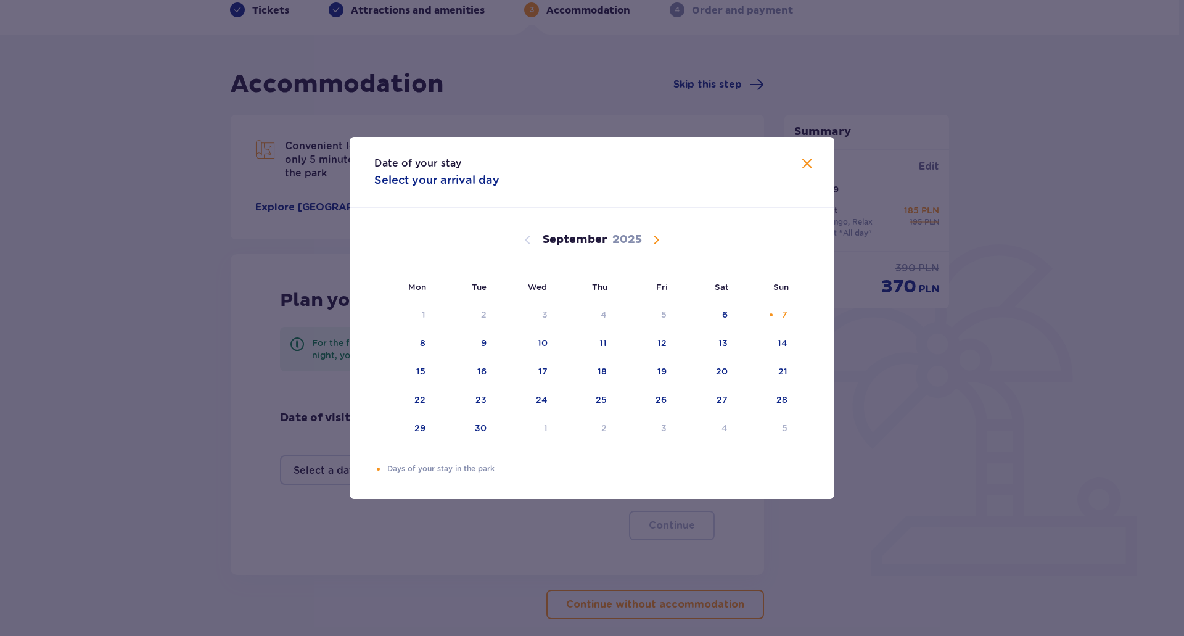
click at [810, 162] on span at bounding box center [807, 164] width 15 height 15
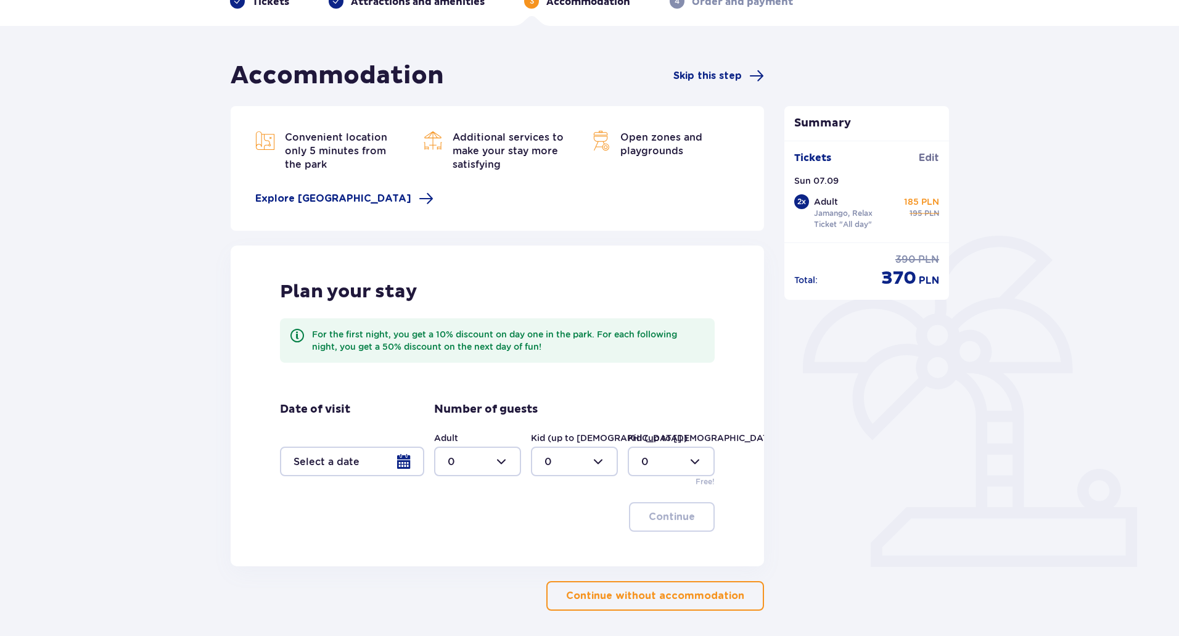
scroll to position [57, 0]
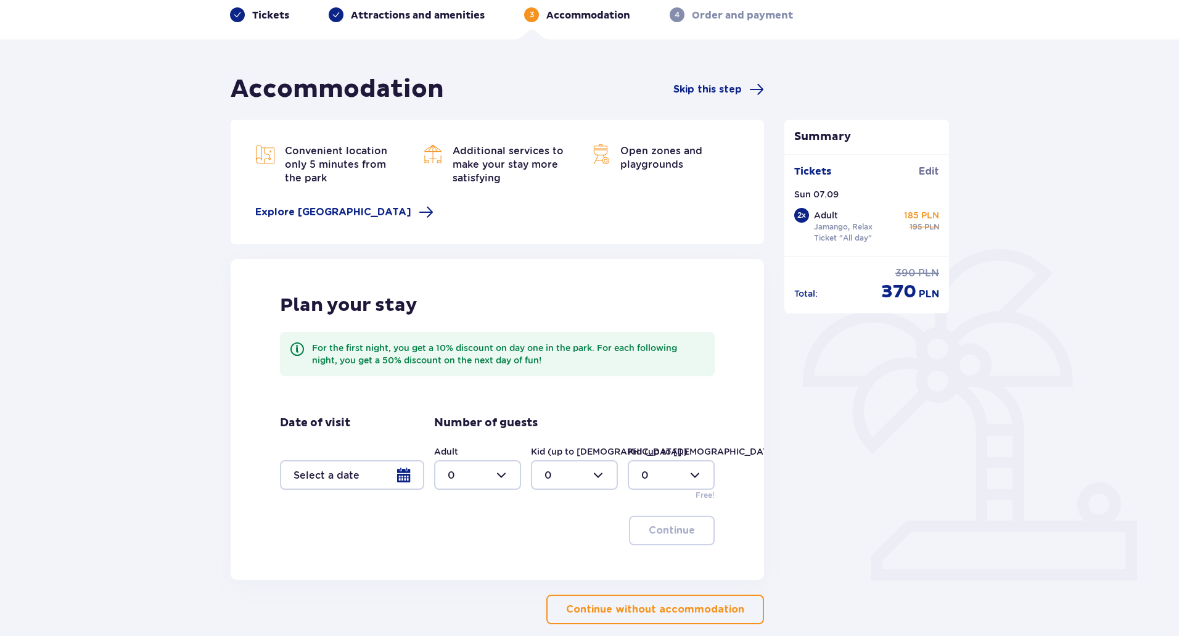
click at [705, 613] on p "Continue without accommodation" at bounding box center [655, 609] width 178 height 14
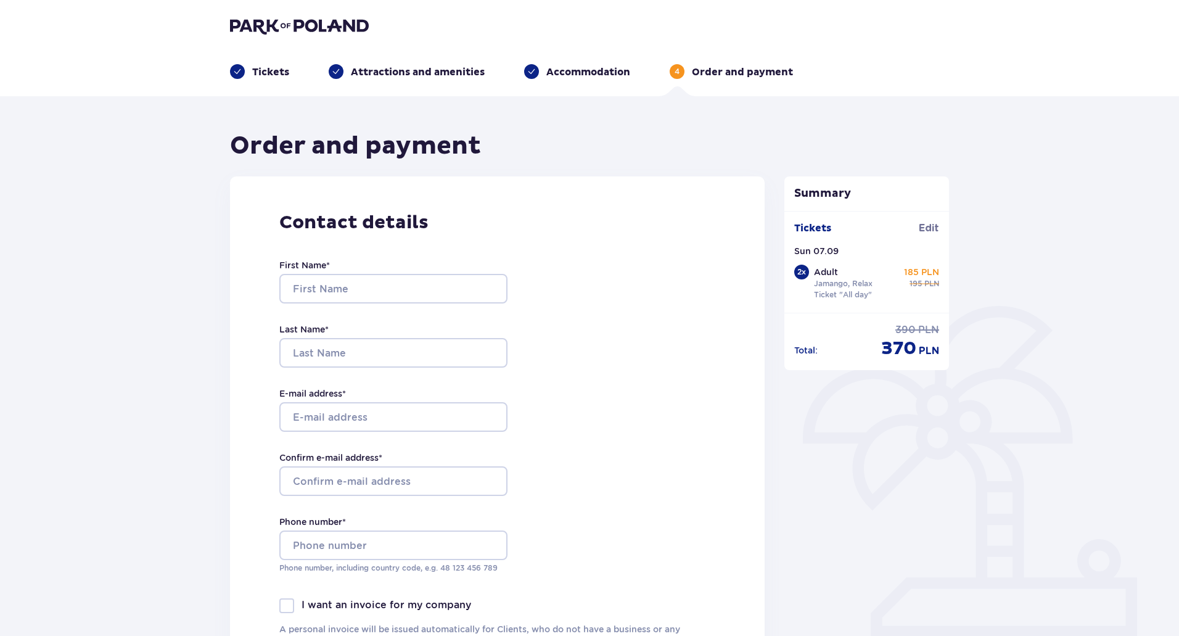
click at [432, 264] on div "First Name *" at bounding box center [393, 281] width 228 height 44
click at [429, 281] on input "First Name *" at bounding box center [393, 289] width 228 height 30
type input "Markus"
type input "Köckert"
type input "[PERSON_NAME][EMAIL_ADDRESS][DOMAIN_NAME]"
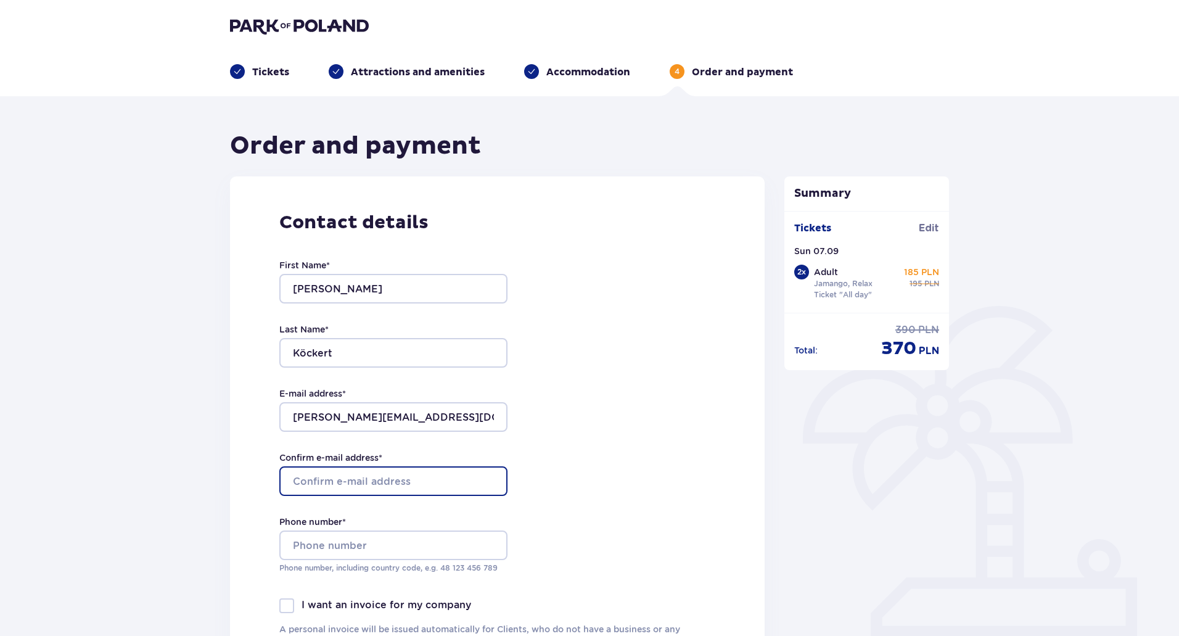
type input "[PERSON_NAME][EMAIL_ADDRESS][DOMAIN_NAME]"
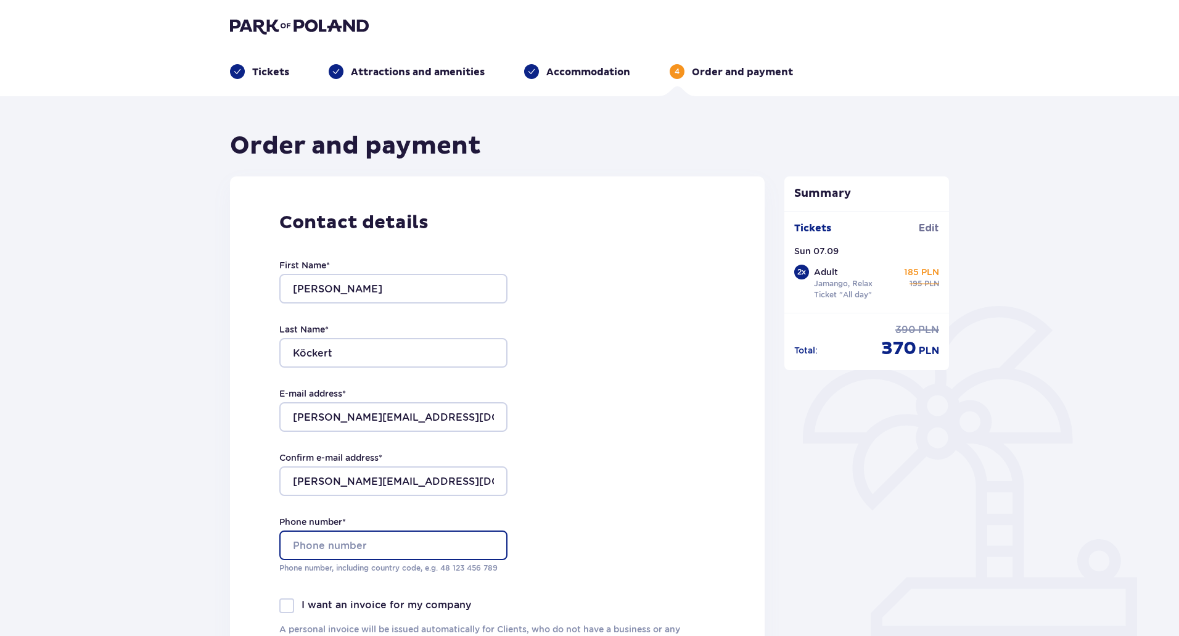
type input "01736333726"
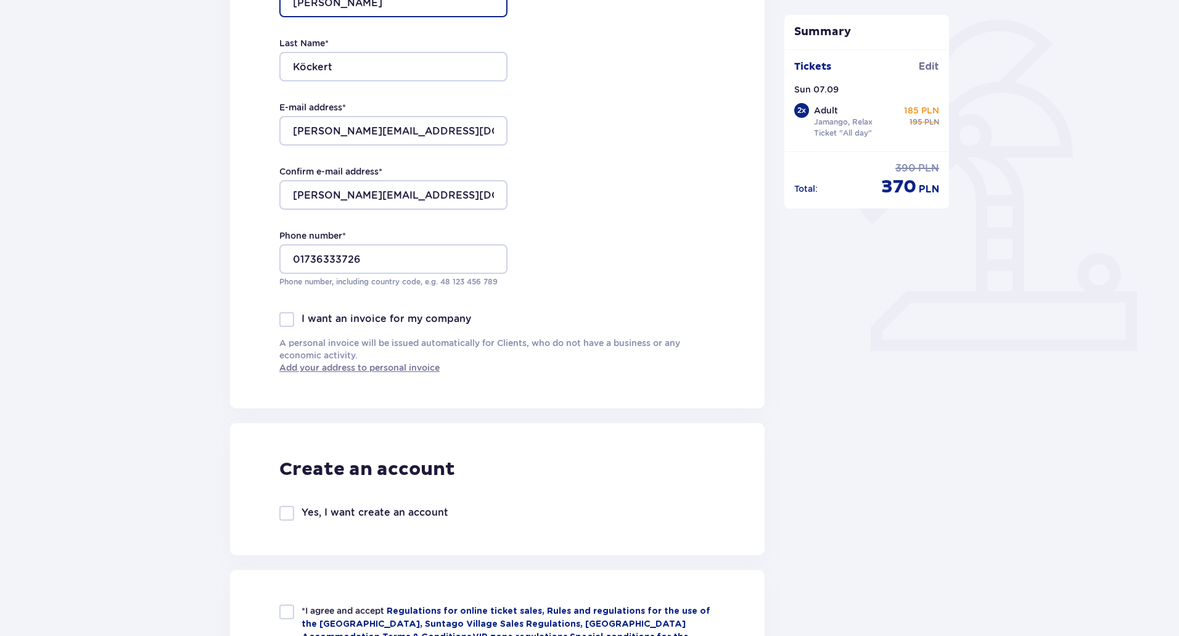
scroll to position [308, 0]
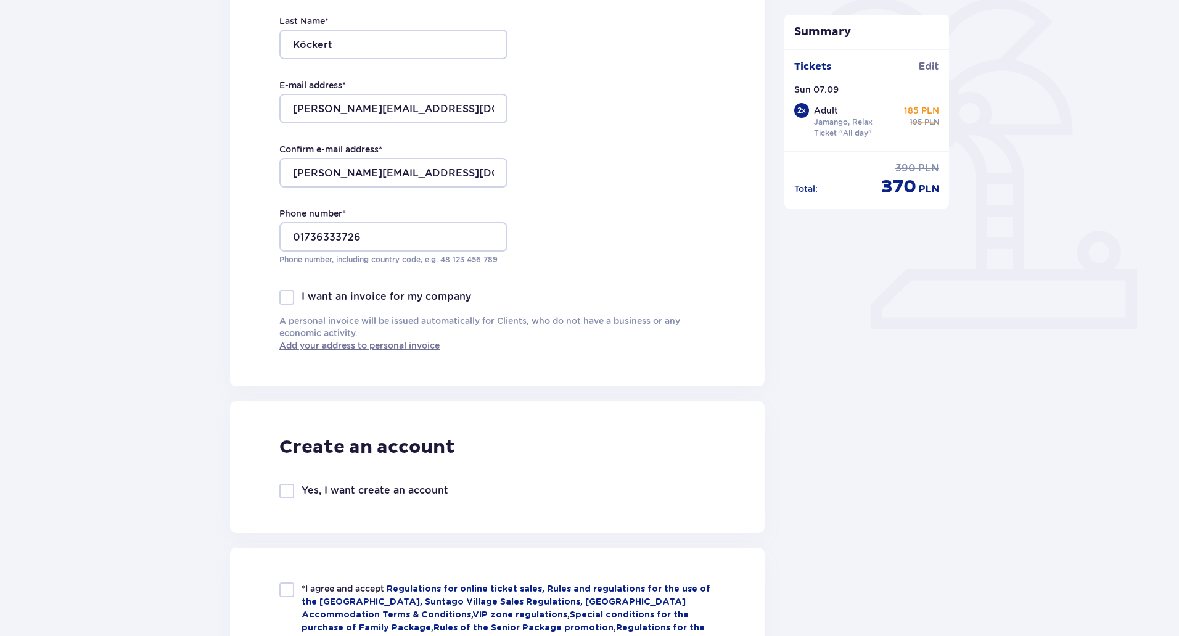
click at [437, 302] on p "I want an invoice for my company" at bounding box center [386, 297] width 170 height 14
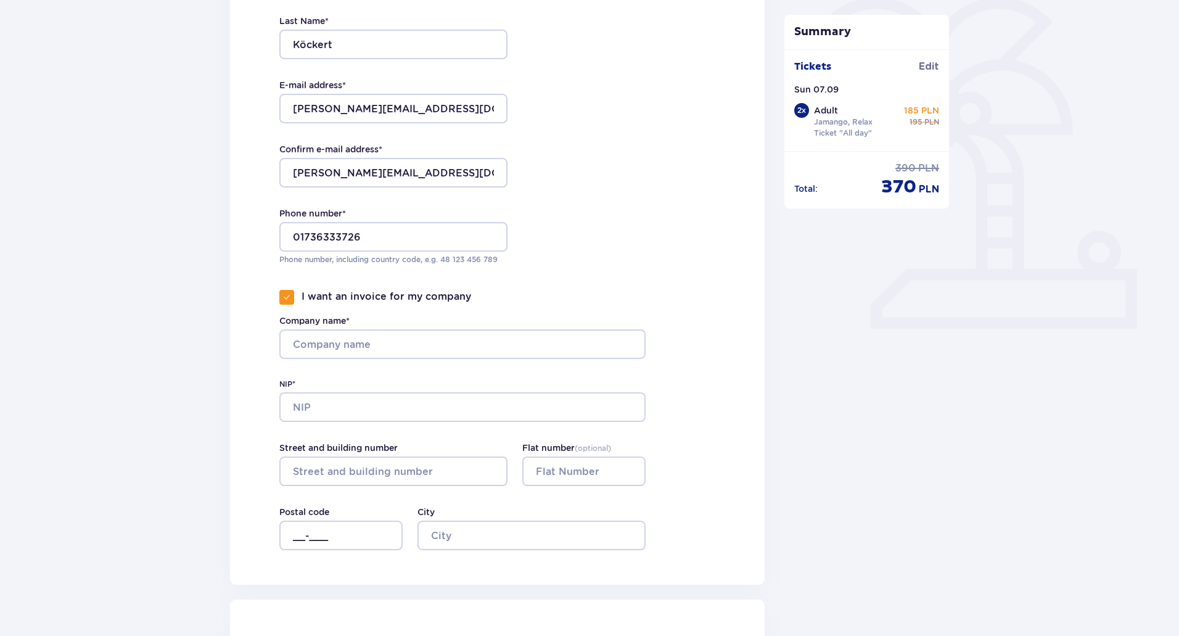
click at [437, 302] on p "I want an invoice for my company" at bounding box center [386, 297] width 170 height 14
checkbox input "false"
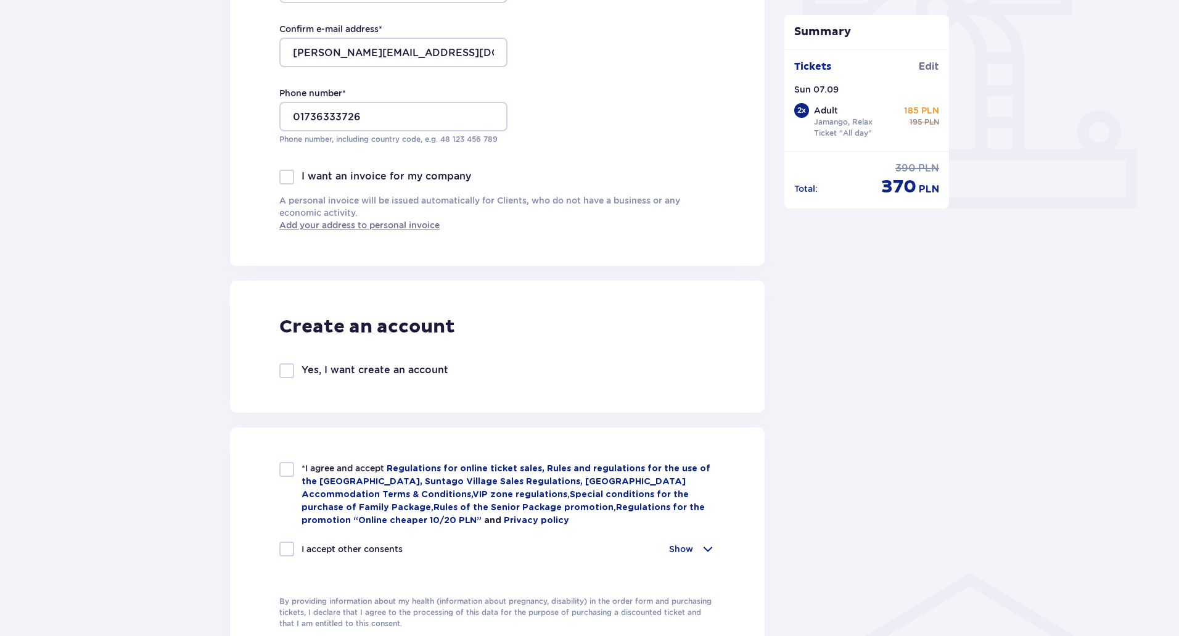
scroll to position [432, 0]
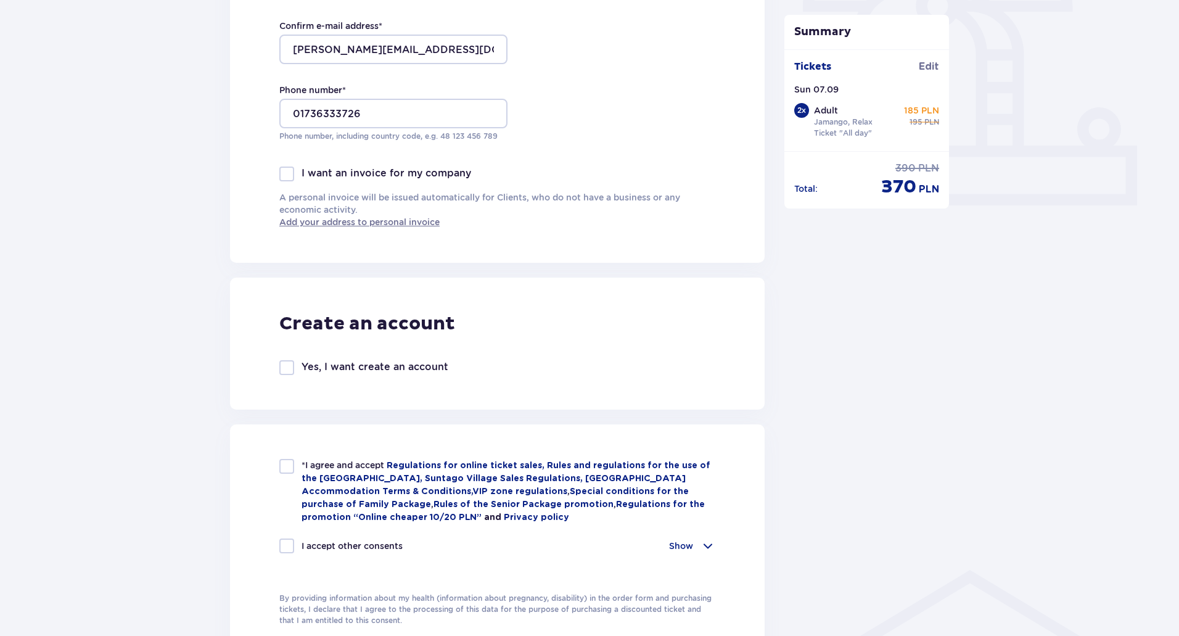
click at [322, 467] on span "*I agree and accept" at bounding box center [343, 465] width 85 height 10
checkbox input "true"
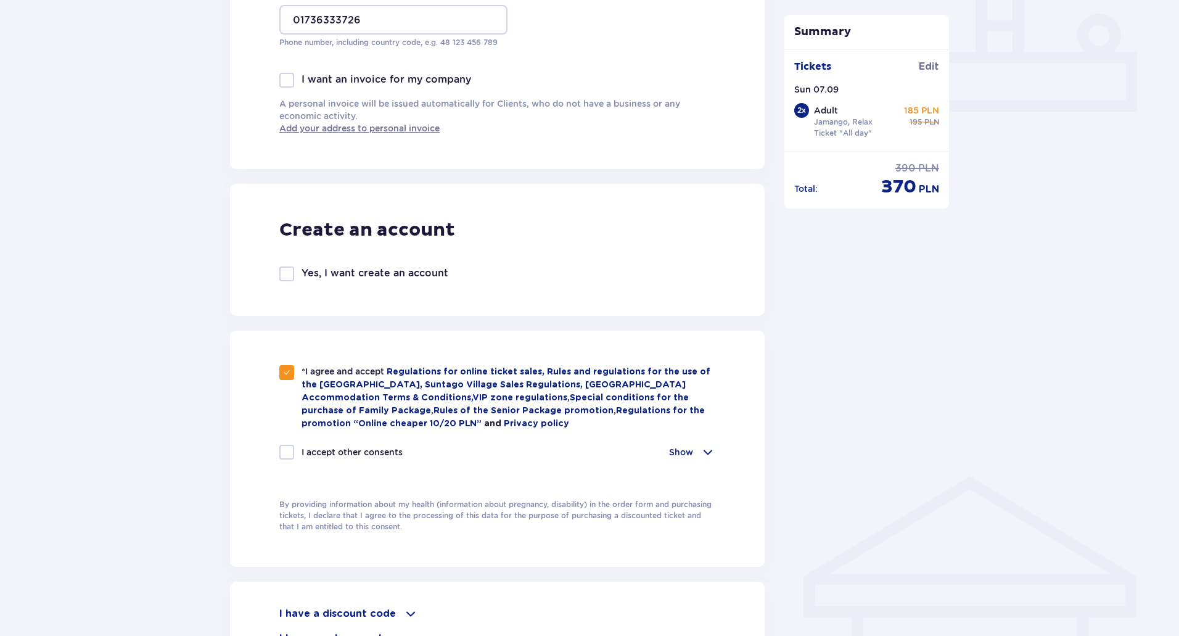
scroll to position [617, 0]
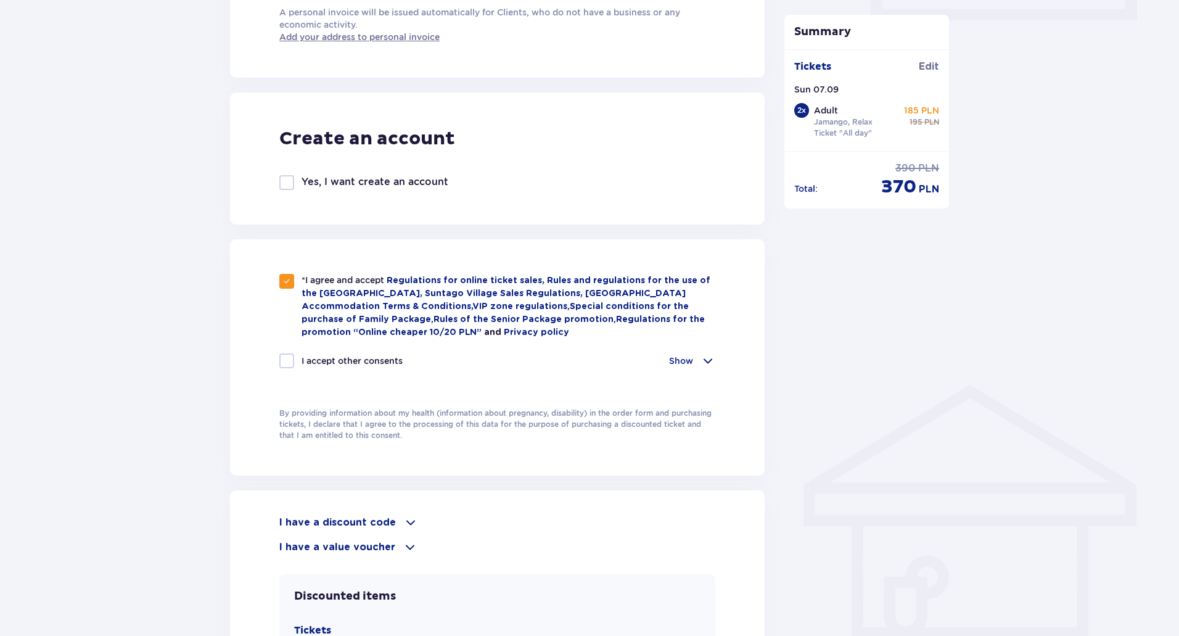
click at [1057, 19] on div at bounding box center [589, 19] width 1179 height 0
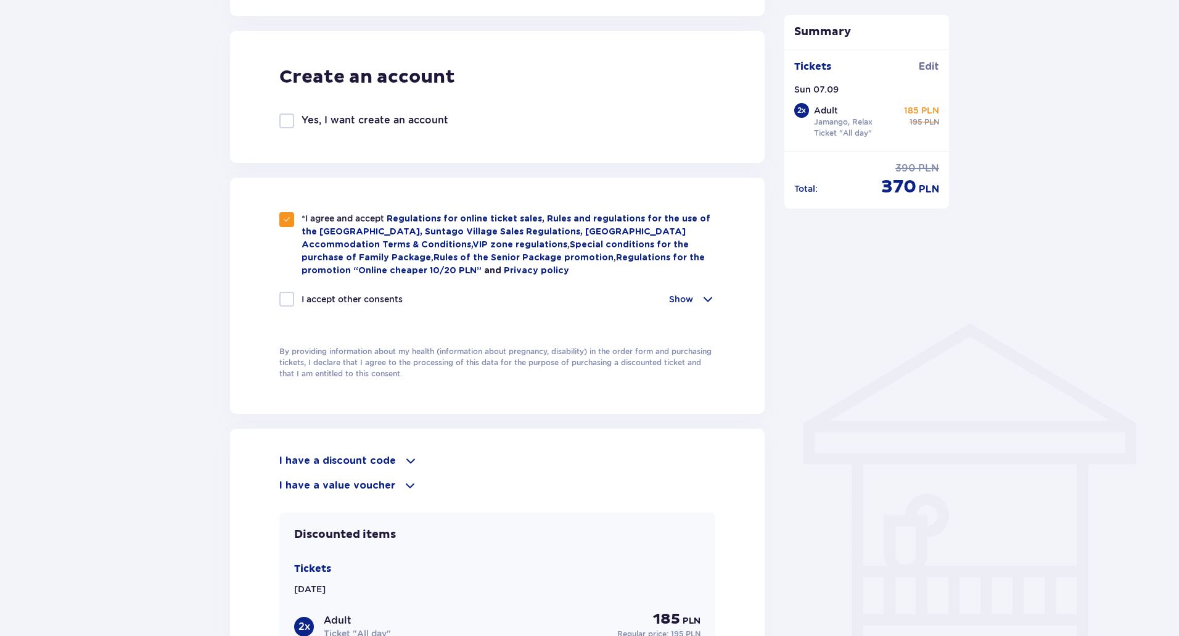
click at [370, 456] on p "I have a discount code" at bounding box center [337, 461] width 117 height 14
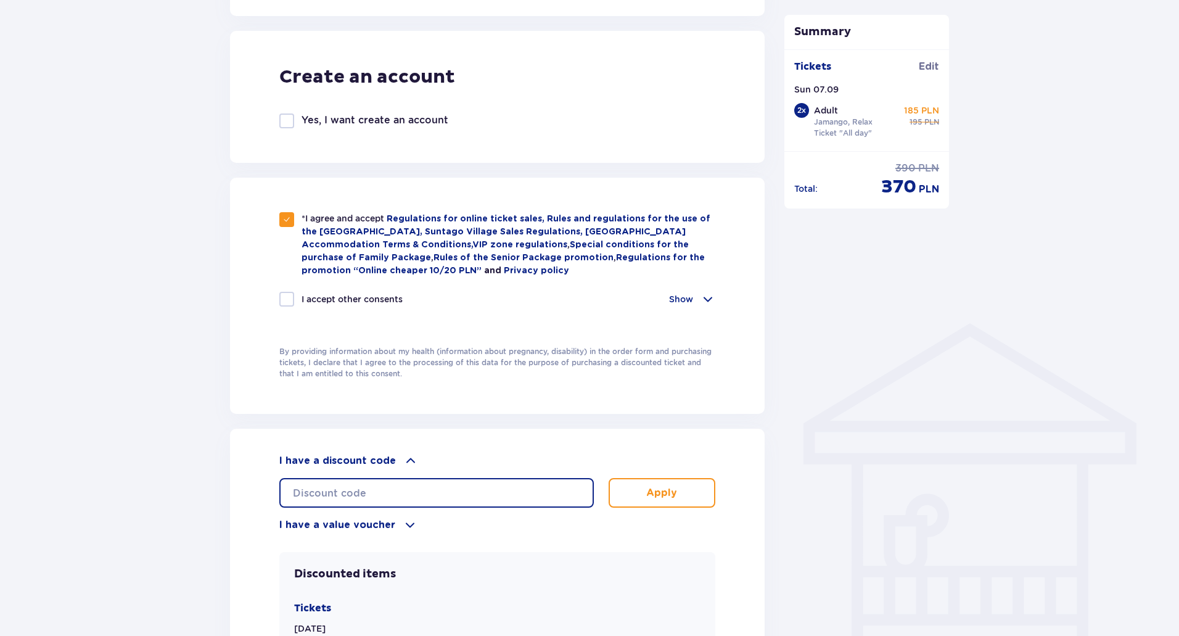
click at [375, 494] on input "text" at bounding box center [436, 493] width 314 height 30
paste input "STUDENT30"
type input "STUDENT30"
click at [645, 500] on button "Apply" at bounding box center [662, 493] width 107 height 30
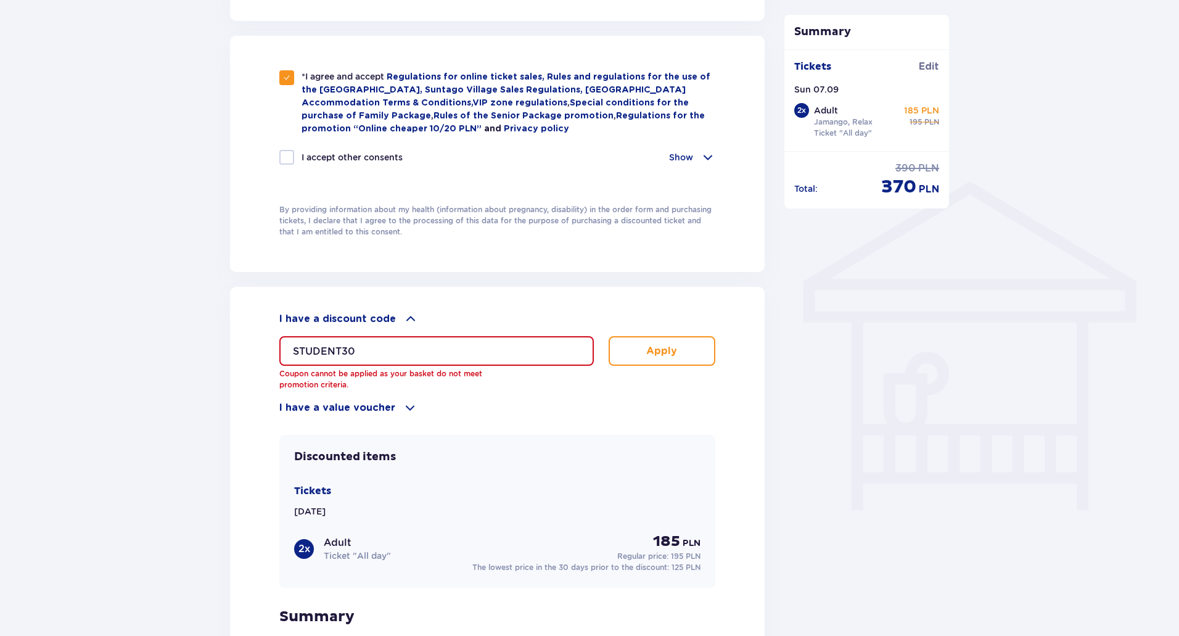
scroll to position [863, 0]
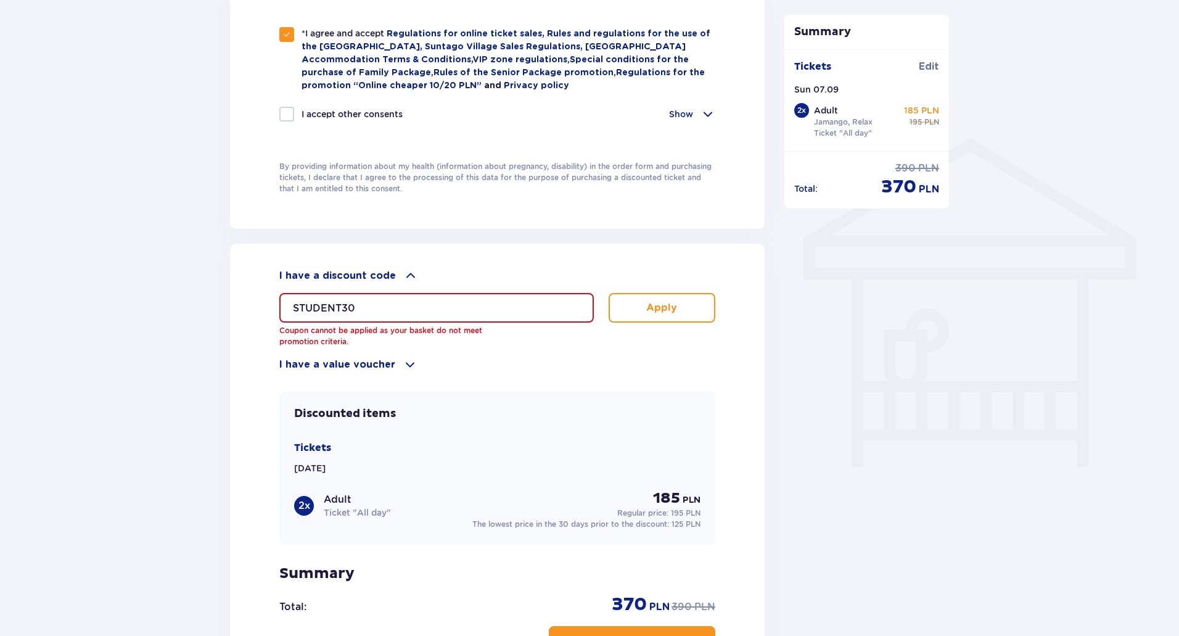
click at [399, 298] on input "STUDENT30" at bounding box center [436, 308] width 314 height 30
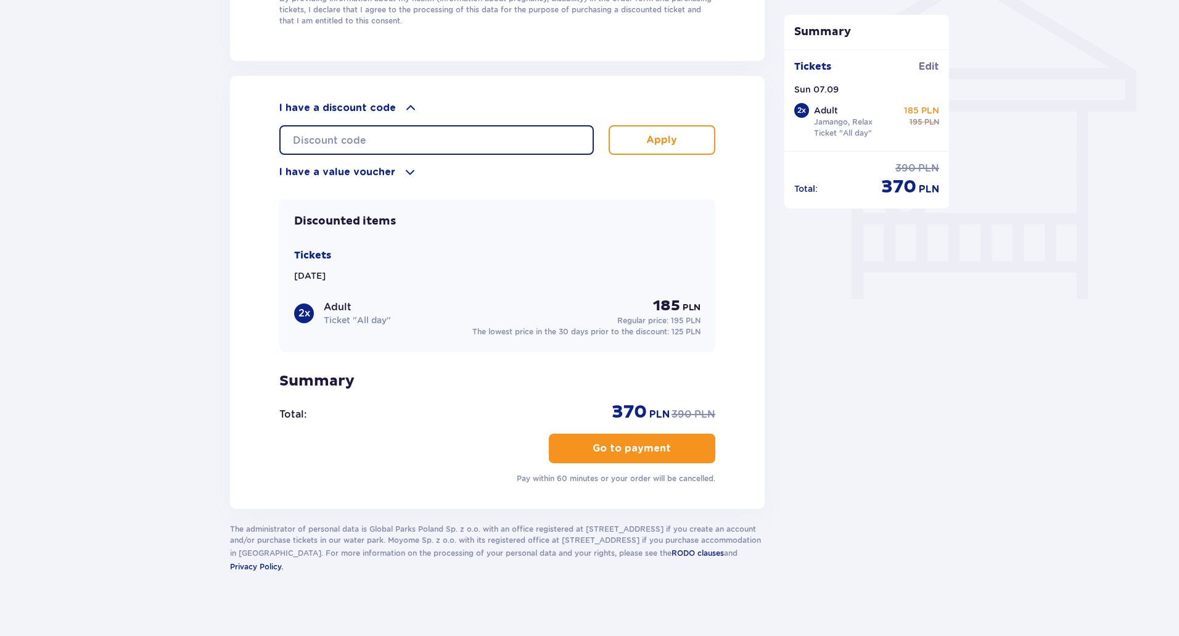
scroll to position [1036, 0]
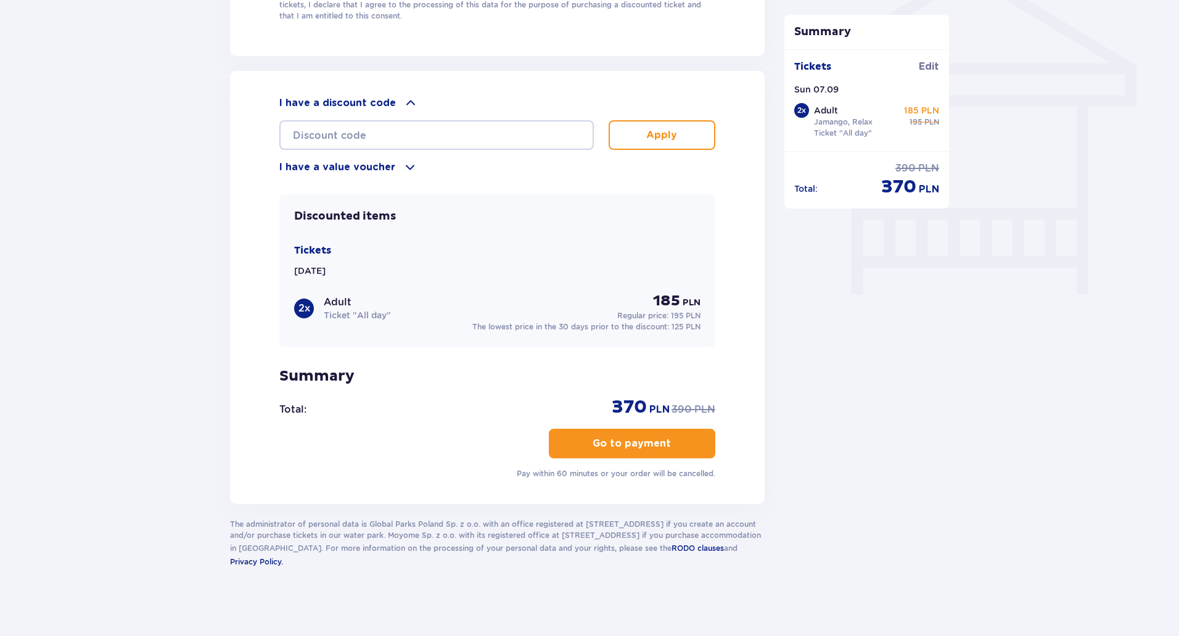
click at [657, 442] on p "Go to payment" at bounding box center [632, 444] width 78 height 14
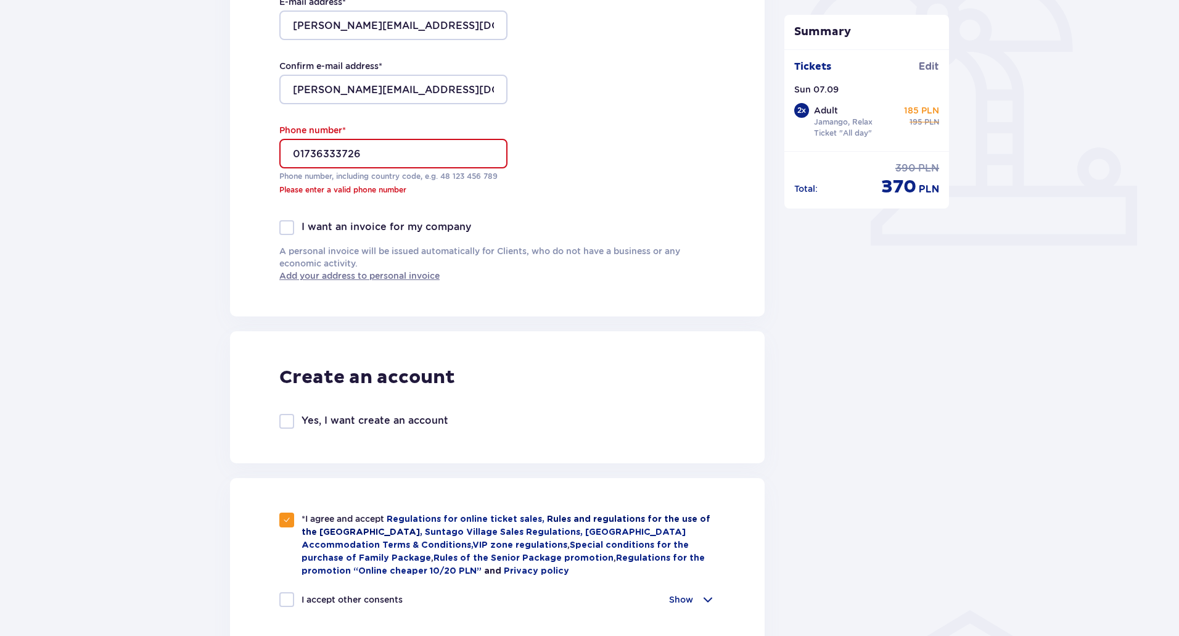
scroll to position [345, 0]
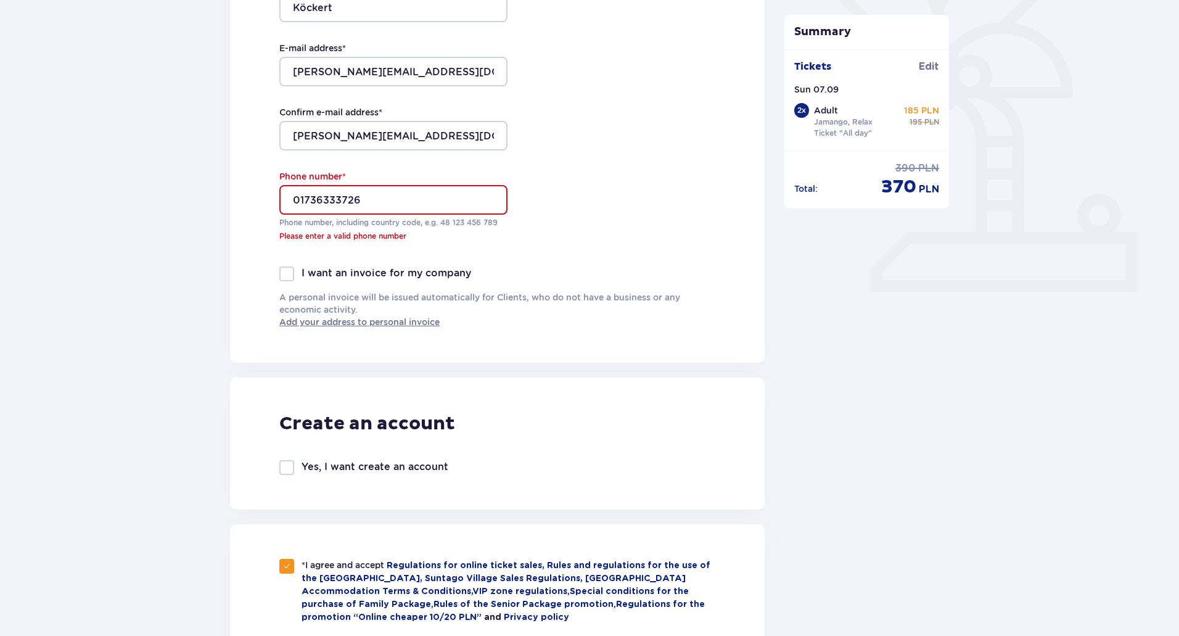
click at [297, 203] on input "01736333726" at bounding box center [393, 200] width 228 height 30
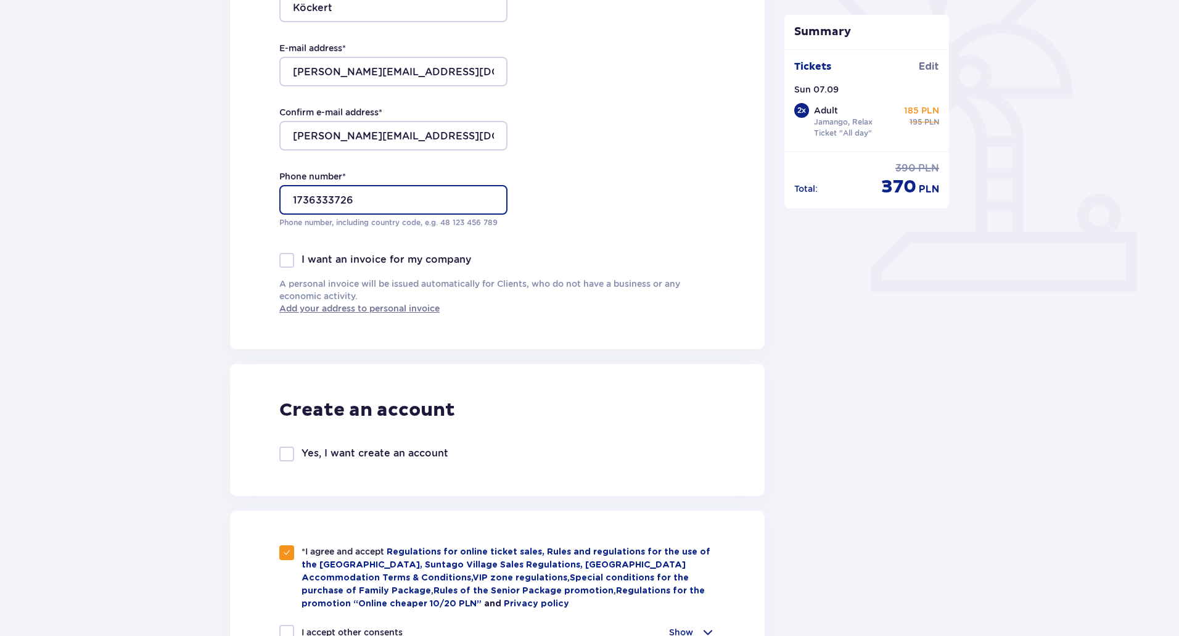
click at [293, 197] on input "1736333726" at bounding box center [393, 200] width 228 height 30
type input "+491736333726"
click at [1020, 465] on div "Order and payment Contact details First Name * Markus Last Name * Köckert E-mai…" at bounding box center [589, 541] width 1179 height 1581
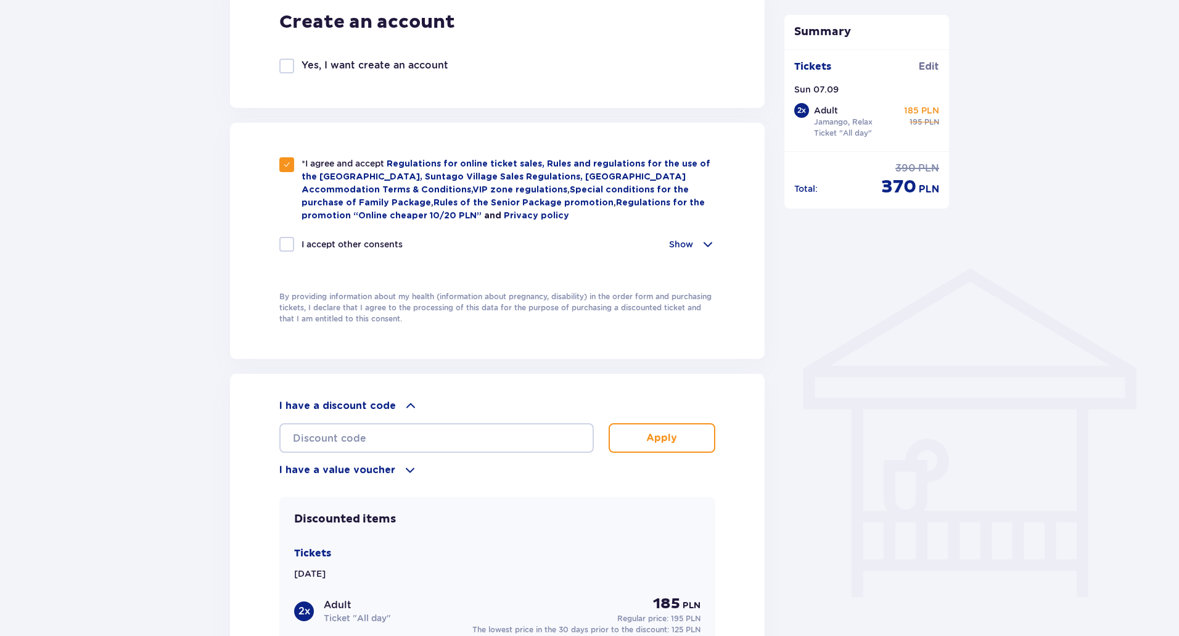
scroll to position [962, 0]
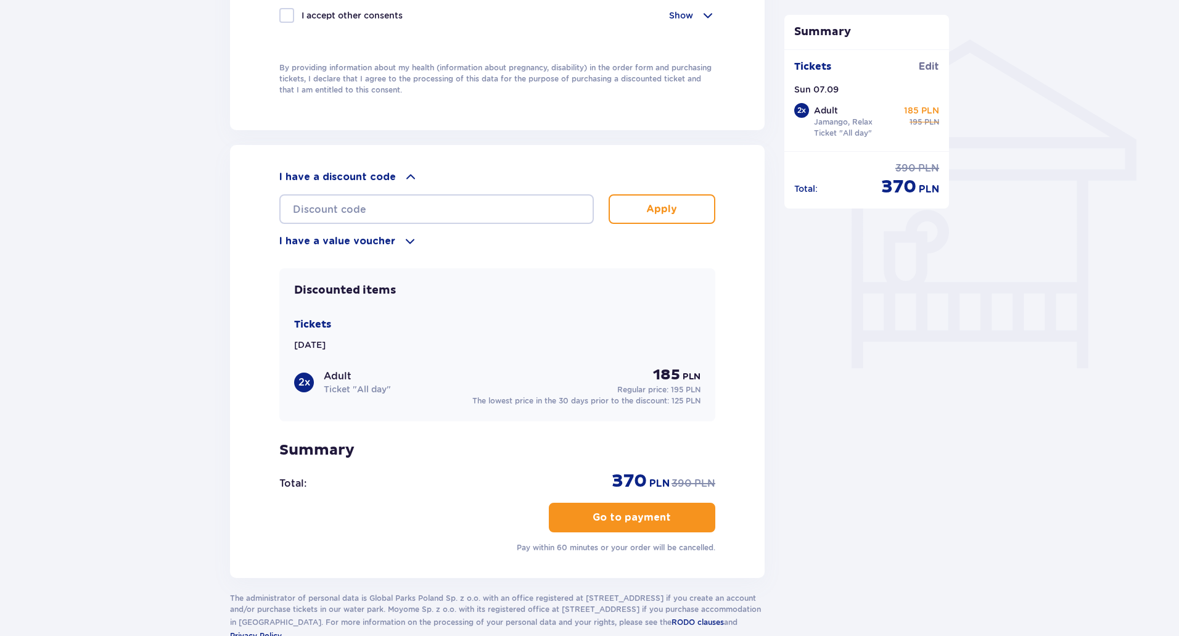
click at [673, 522] on button "Go to payment" at bounding box center [632, 517] width 166 height 30
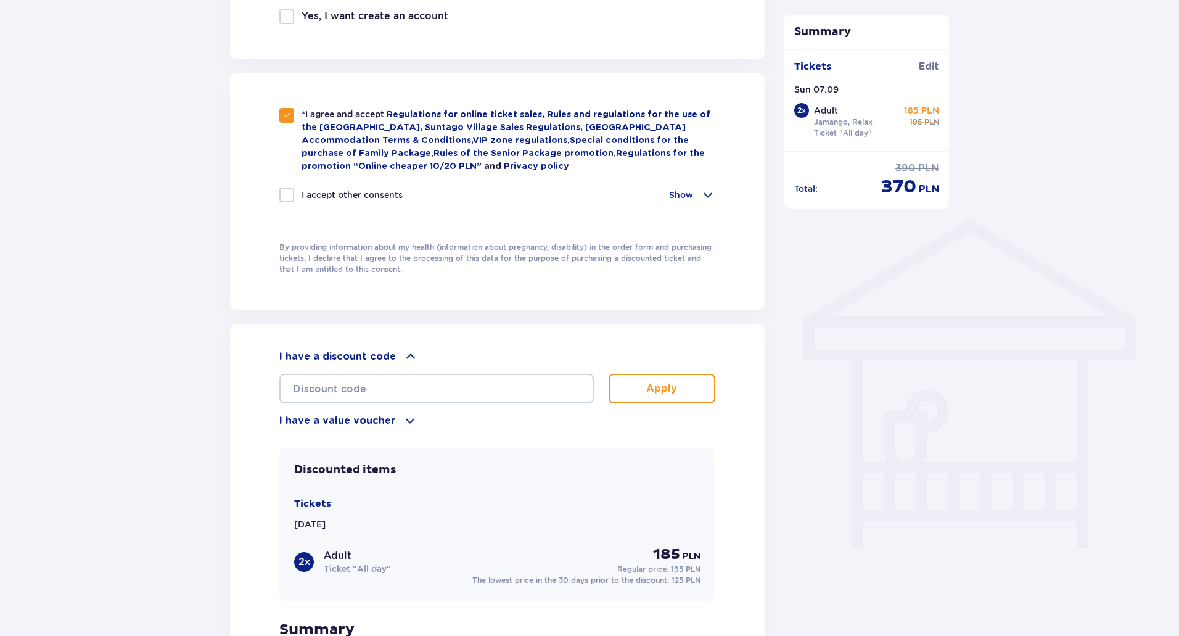
scroll to position [715, 0]
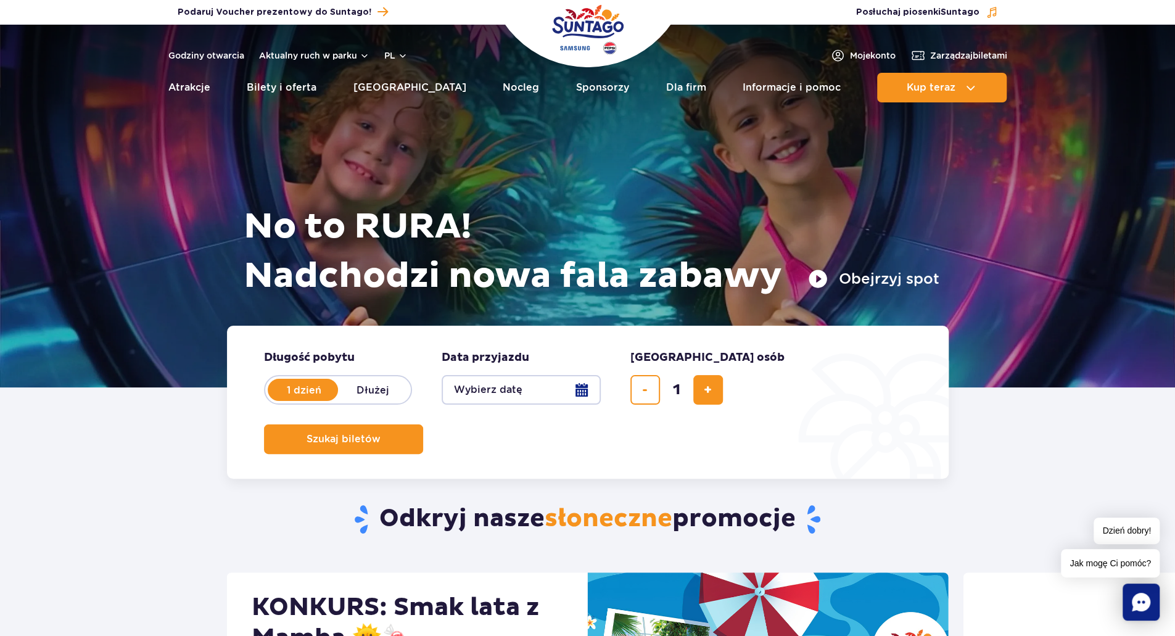
click at [576, 28] on img "Park of Poland" at bounding box center [588, 29] width 72 height 57
click at [397, 57] on button "pl" at bounding box center [395, 55] width 23 height 12
click at [417, 111] on span "EN" at bounding box center [414, 107] width 12 height 12
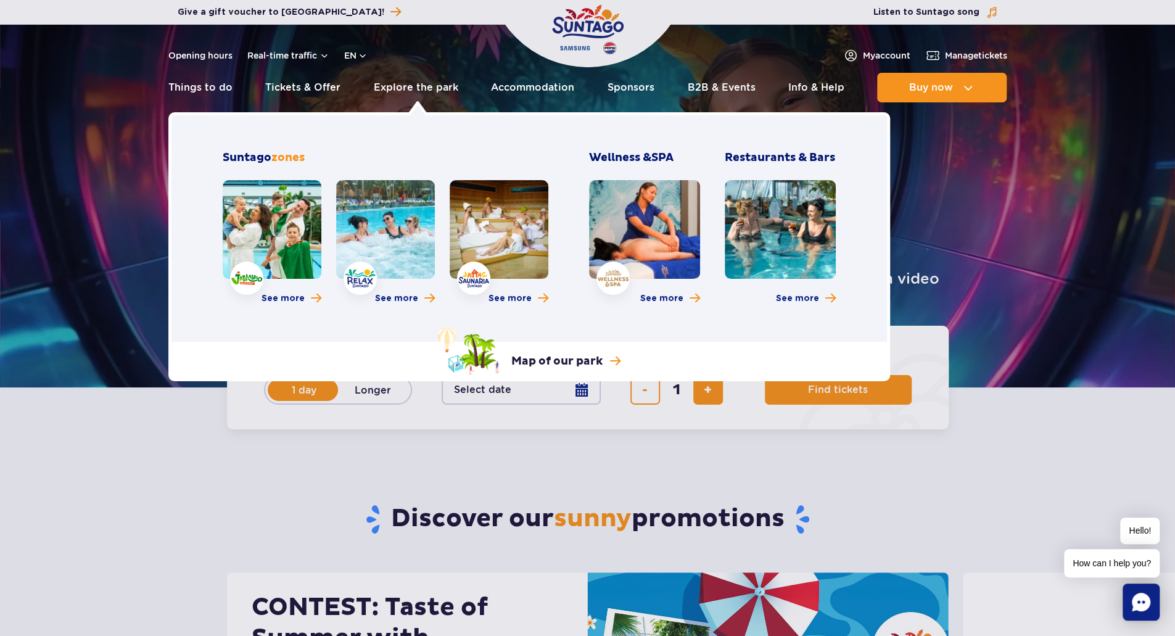
click at [412, 213] on link at bounding box center [385, 229] width 99 height 99
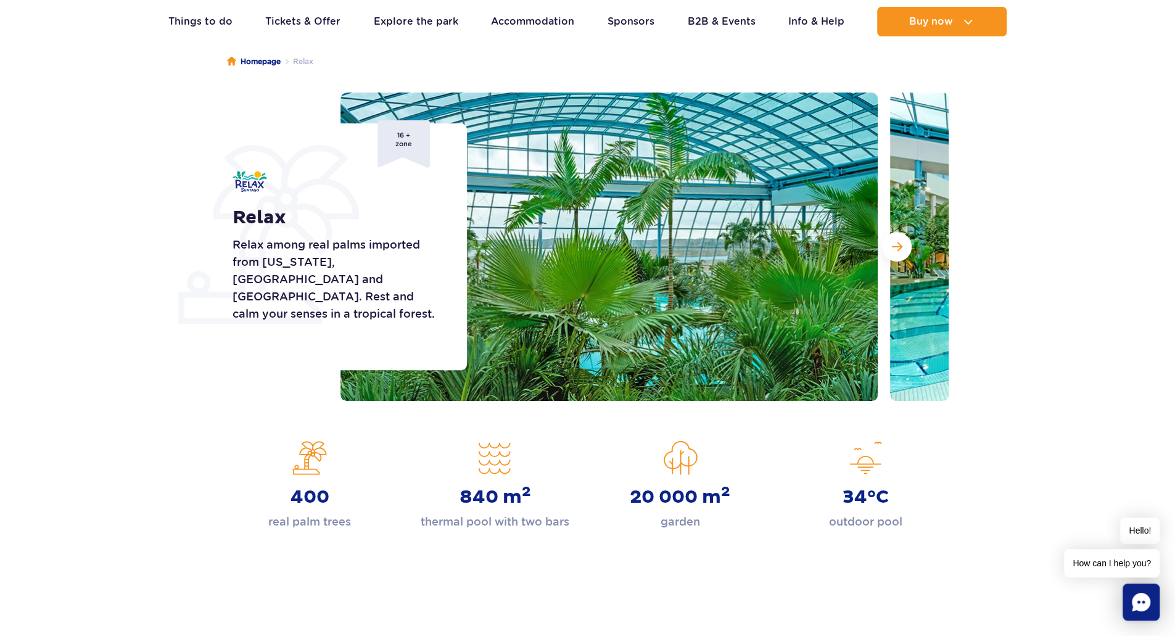
scroll to position [62, 0]
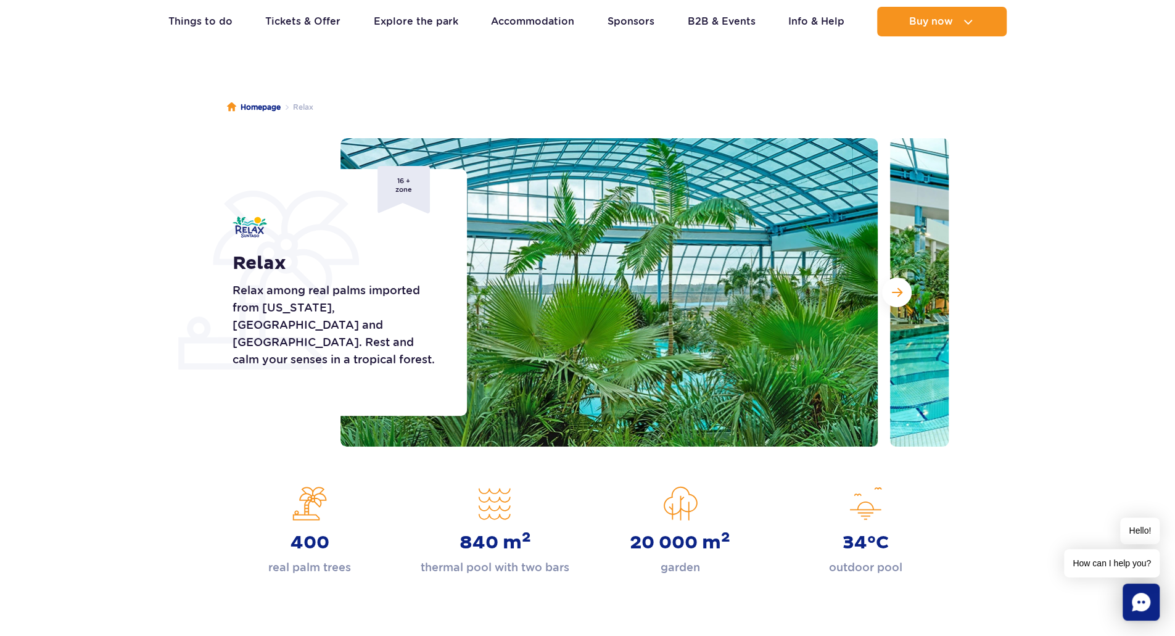
click at [724, 311] on img at bounding box center [608, 292] width 537 height 308
click at [899, 287] on span "Next slide" at bounding box center [897, 292] width 10 height 11
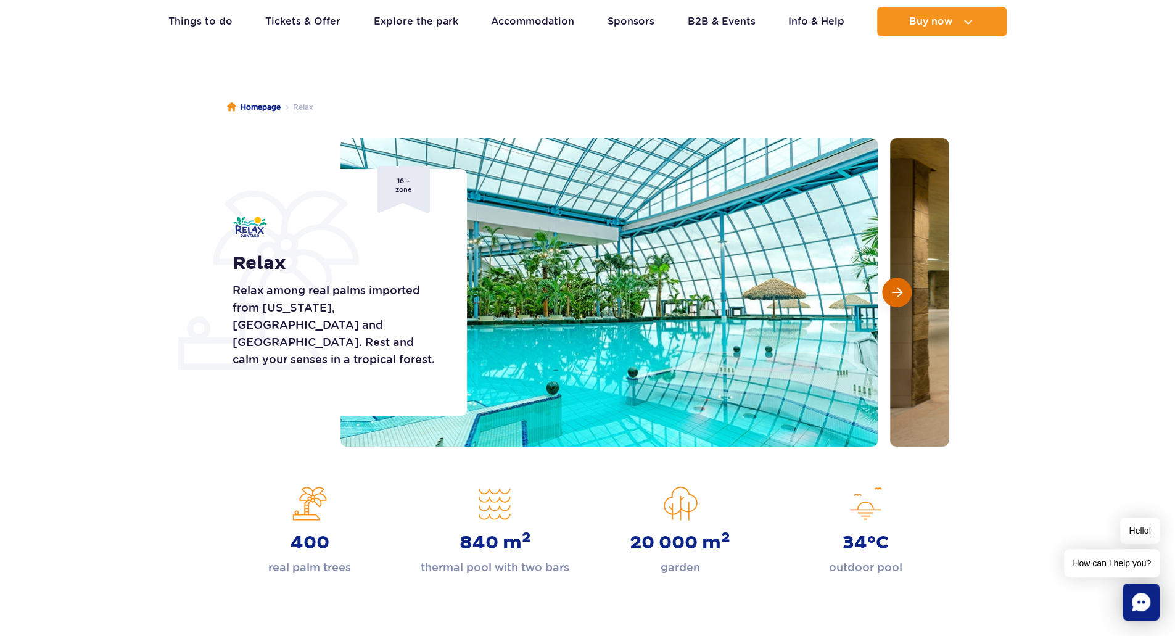
click at [899, 287] on span "Next slide" at bounding box center [897, 292] width 10 height 11
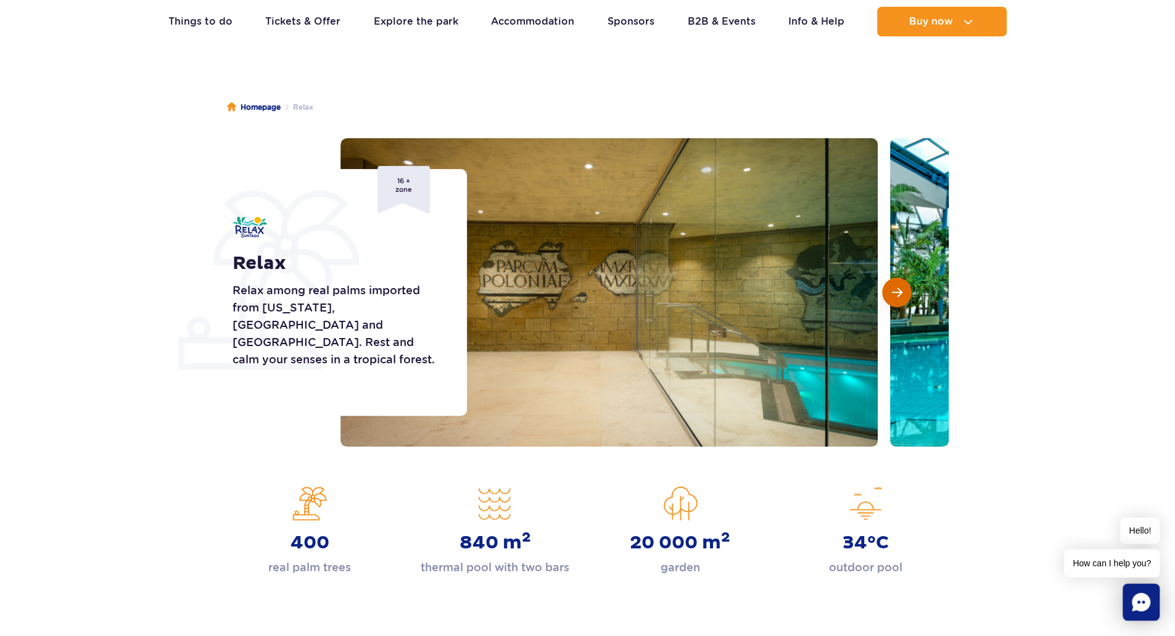
click at [899, 287] on span "Next slide" at bounding box center [897, 292] width 10 height 11
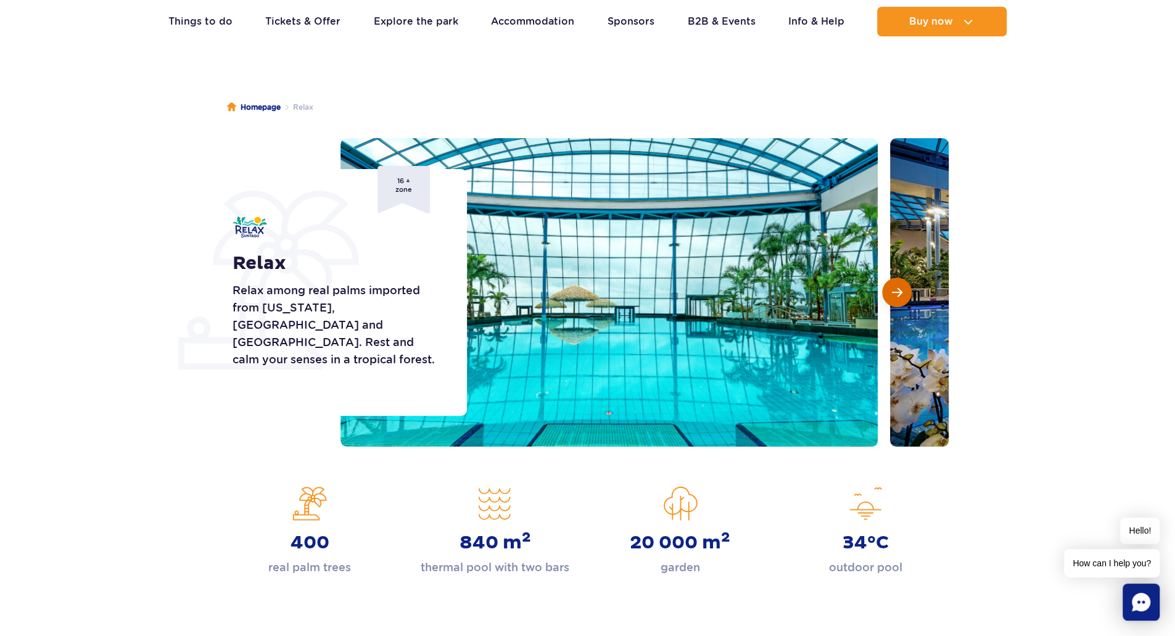
click at [899, 287] on span "Next slide" at bounding box center [897, 292] width 10 height 11
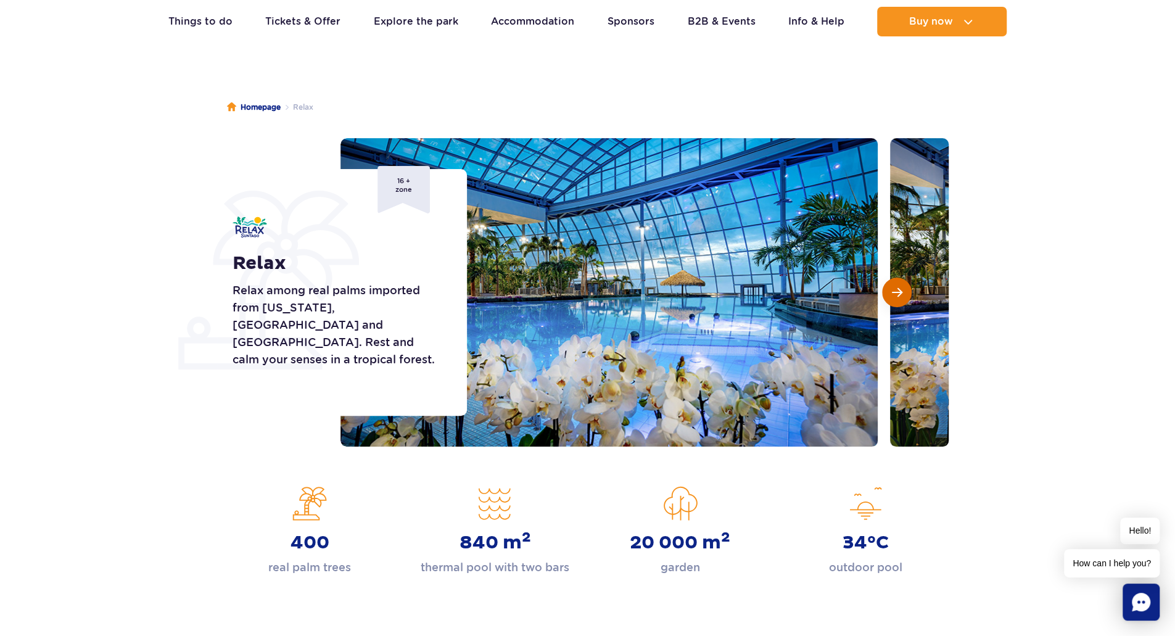
click at [899, 287] on span "Next slide" at bounding box center [897, 292] width 10 height 11
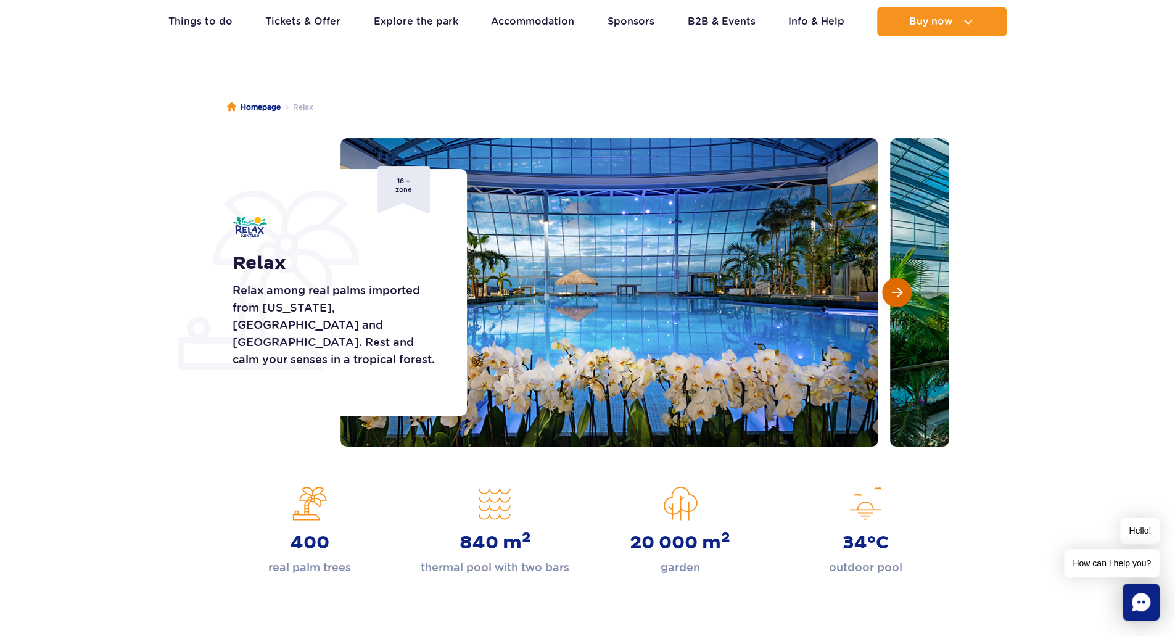
click at [899, 287] on span "Next slide" at bounding box center [897, 292] width 10 height 11
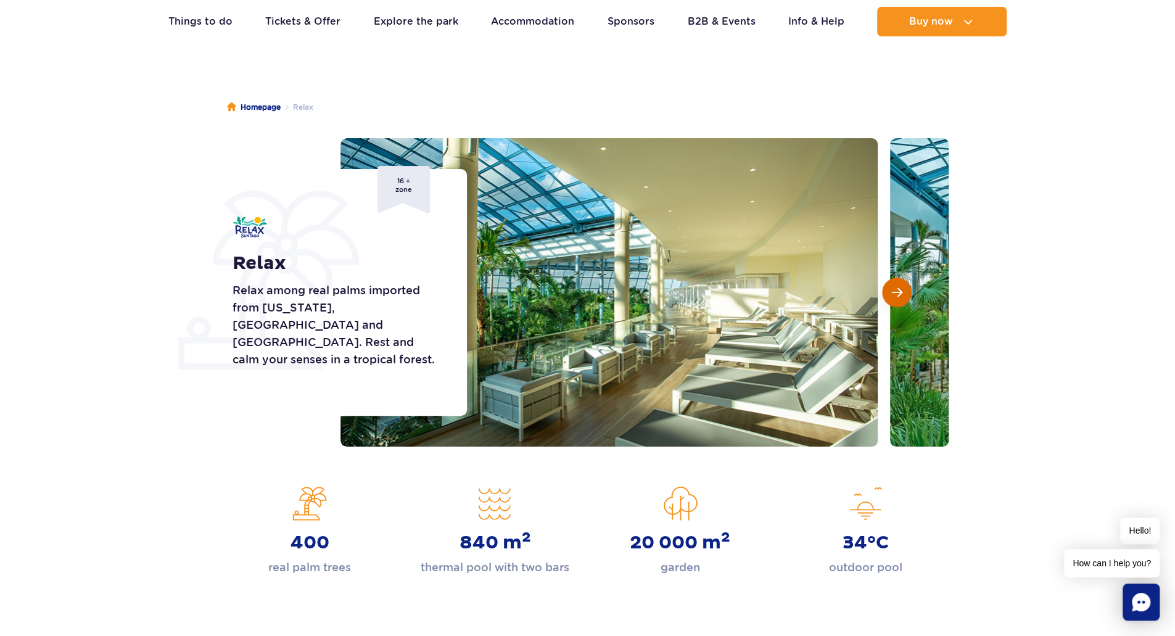
click at [899, 287] on span "Next slide" at bounding box center [897, 292] width 10 height 11
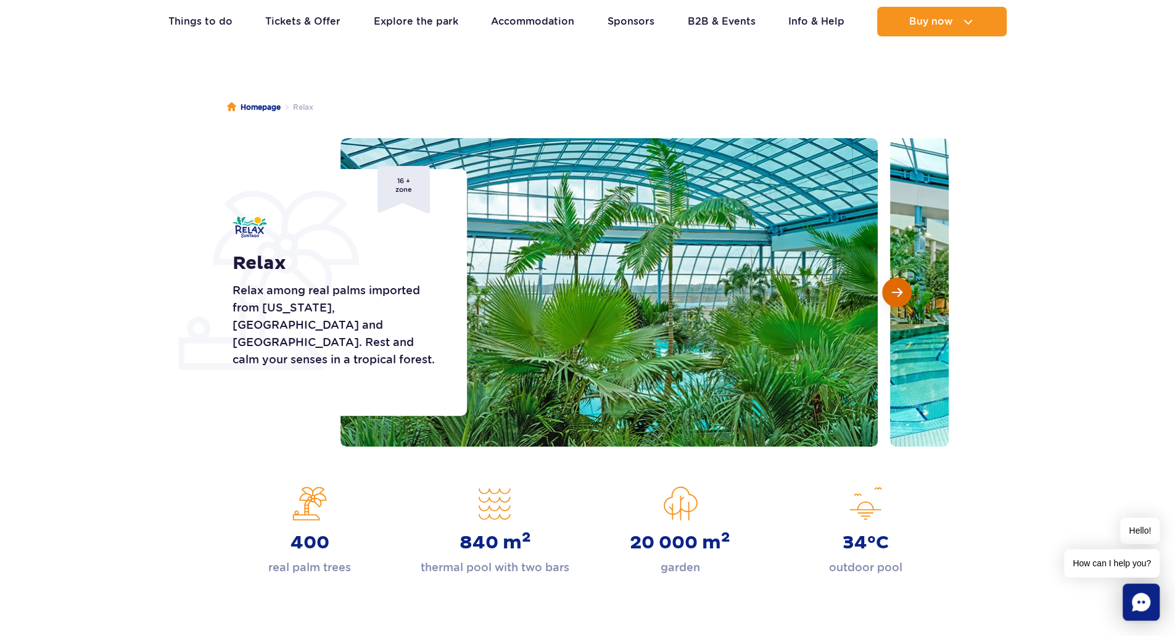
click at [899, 287] on span "Next slide" at bounding box center [897, 292] width 10 height 11
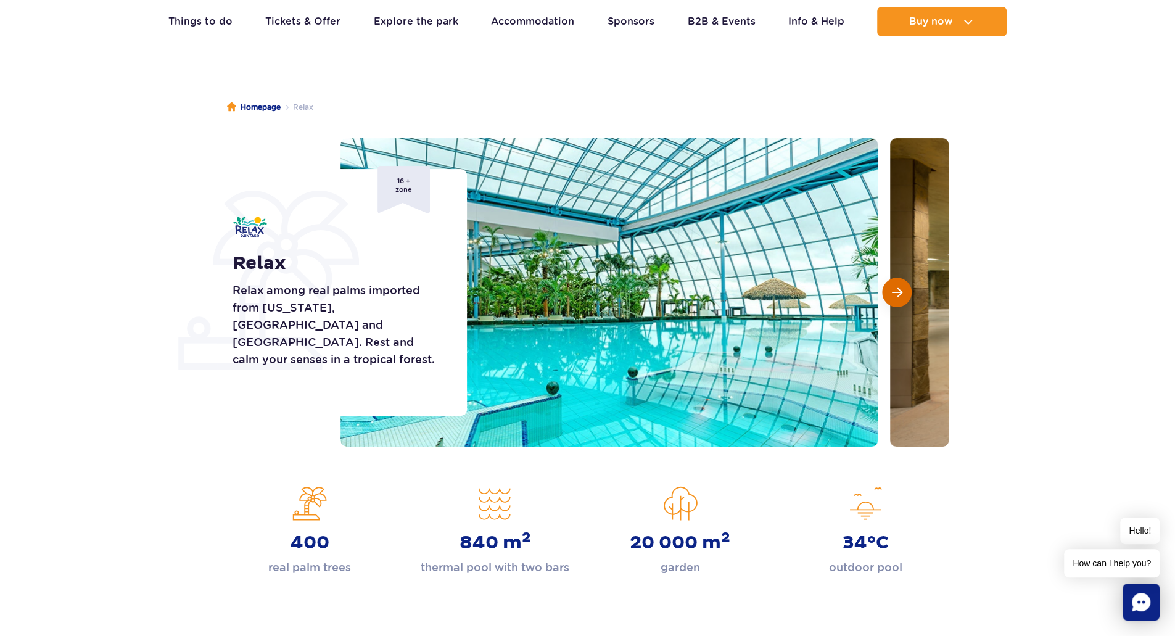
click at [899, 287] on span "Next slide" at bounding box center [897, 292] width 10 height 11
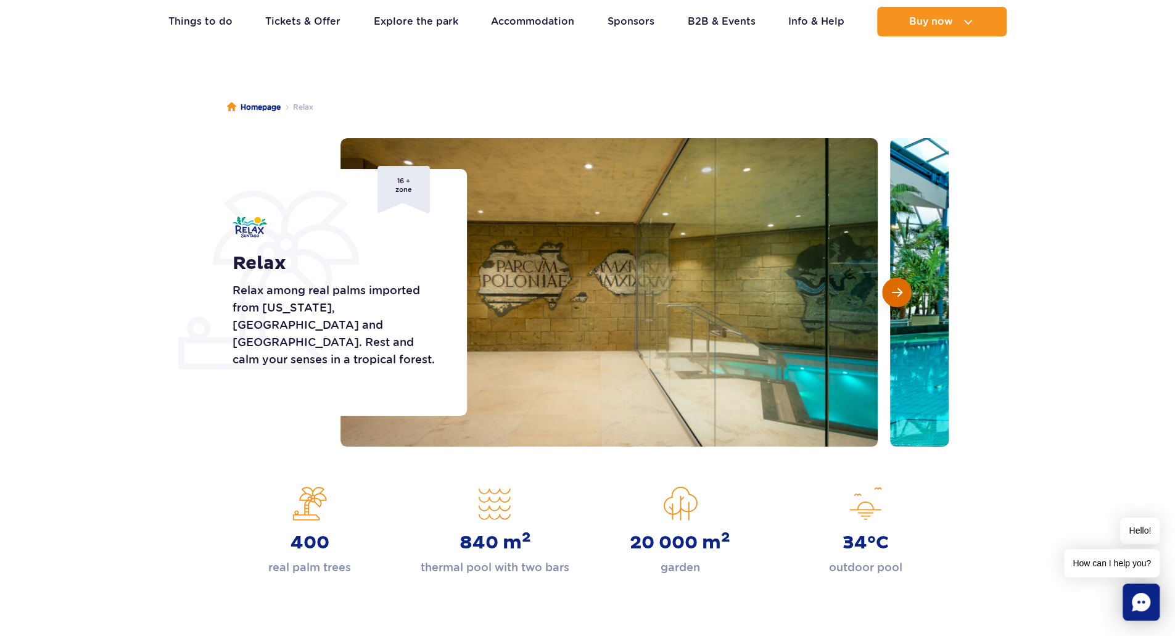
click at [899, 287] on span "Next slide" at bounding box center [897, 292] width 10 height 11
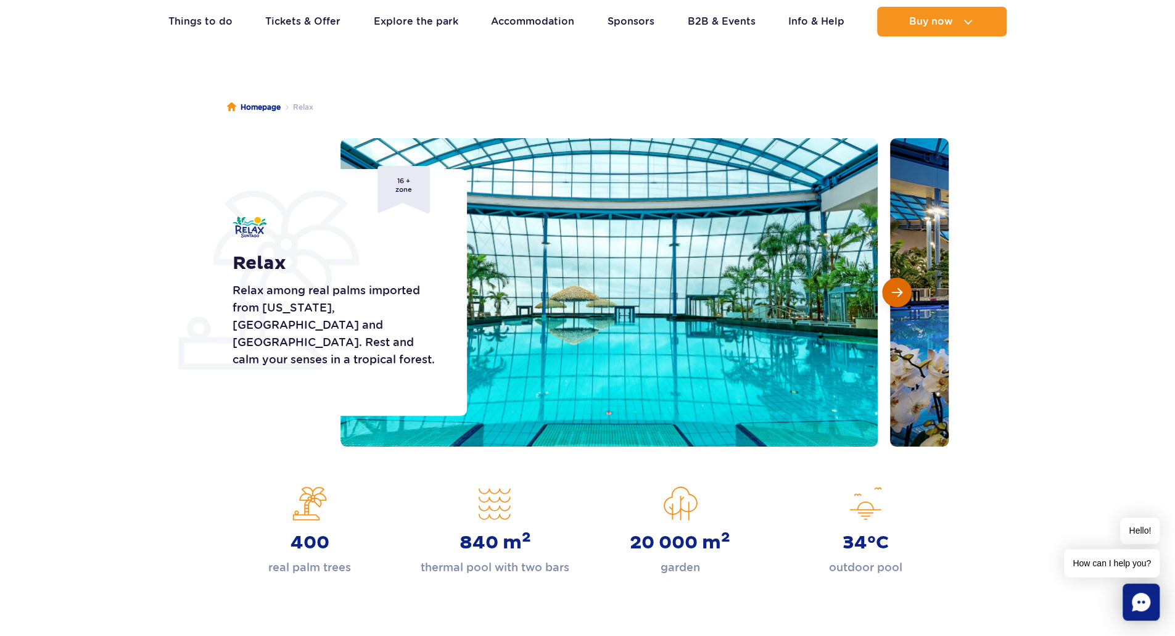
click at [899, 287] on span "Next slide" at bounding box center [897, 292] width 10 height 11
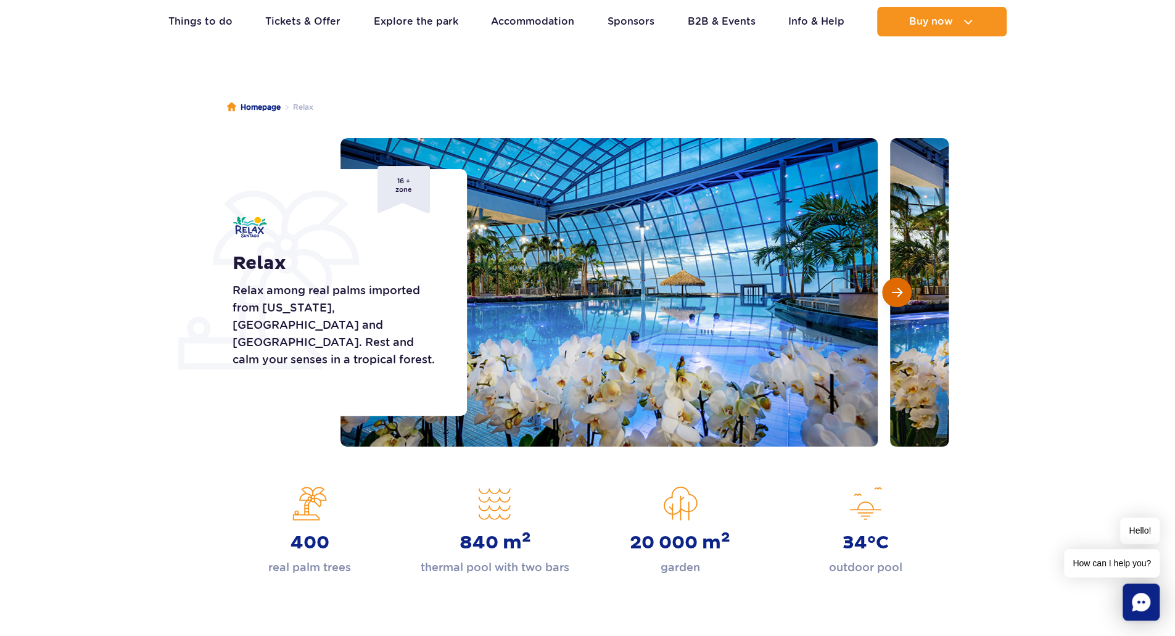
click at [899, 287] on span "Next slide" at bounding box center [897, 292] width 10 height 11
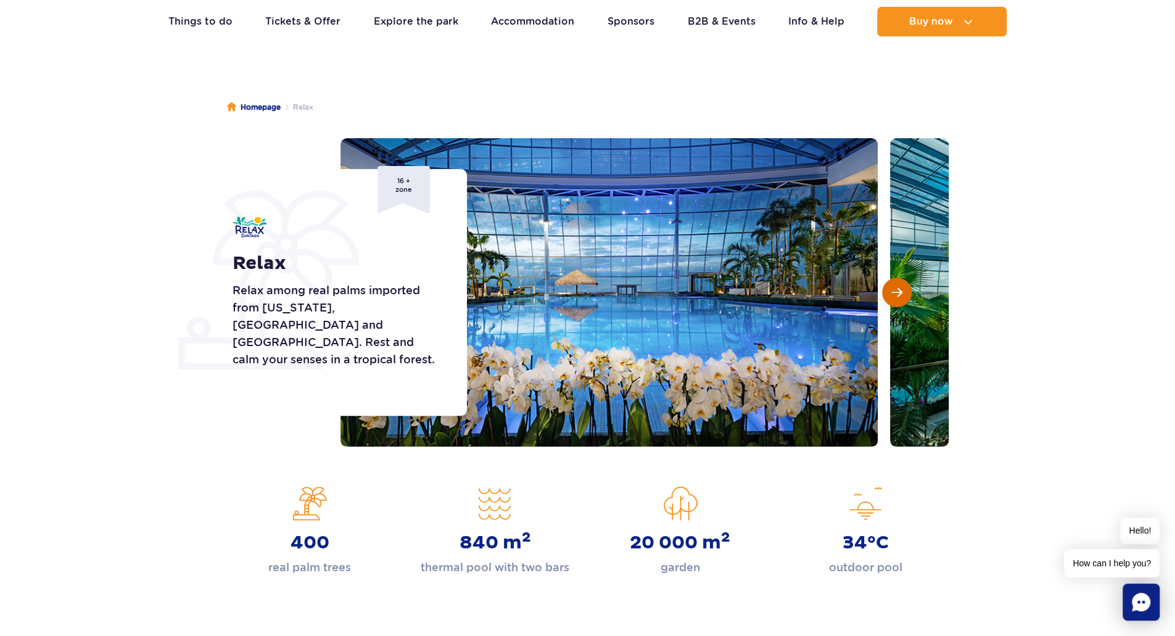
click at [899, 287] on span "Next slide" at bounding box center [897, 292] width 10 height 11
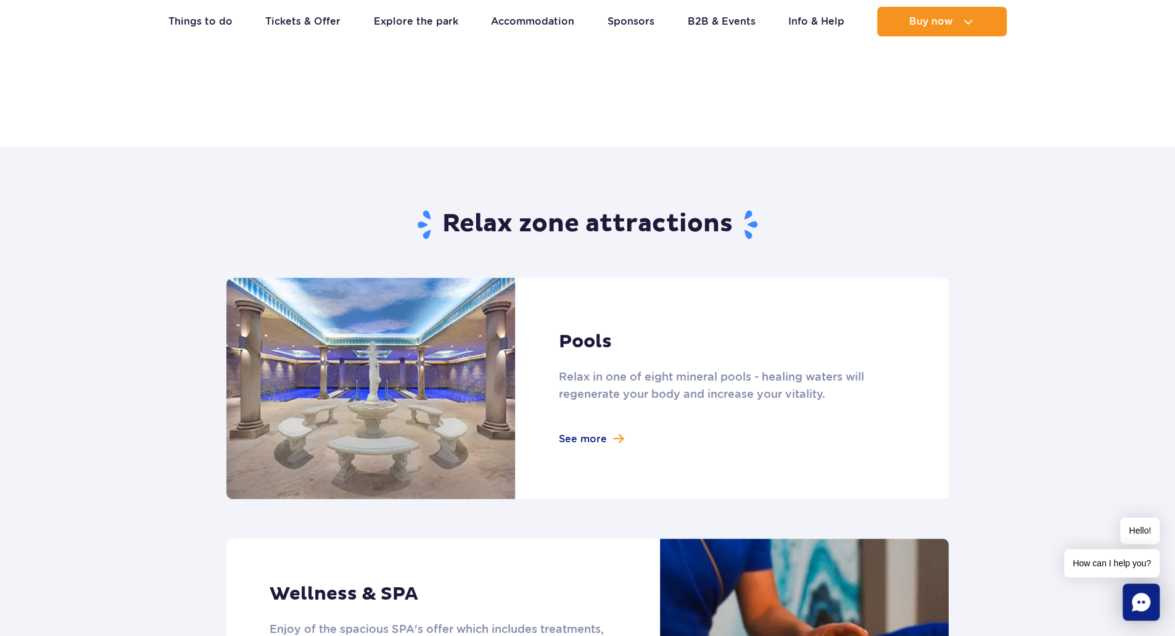
scroll to position [617, 0]
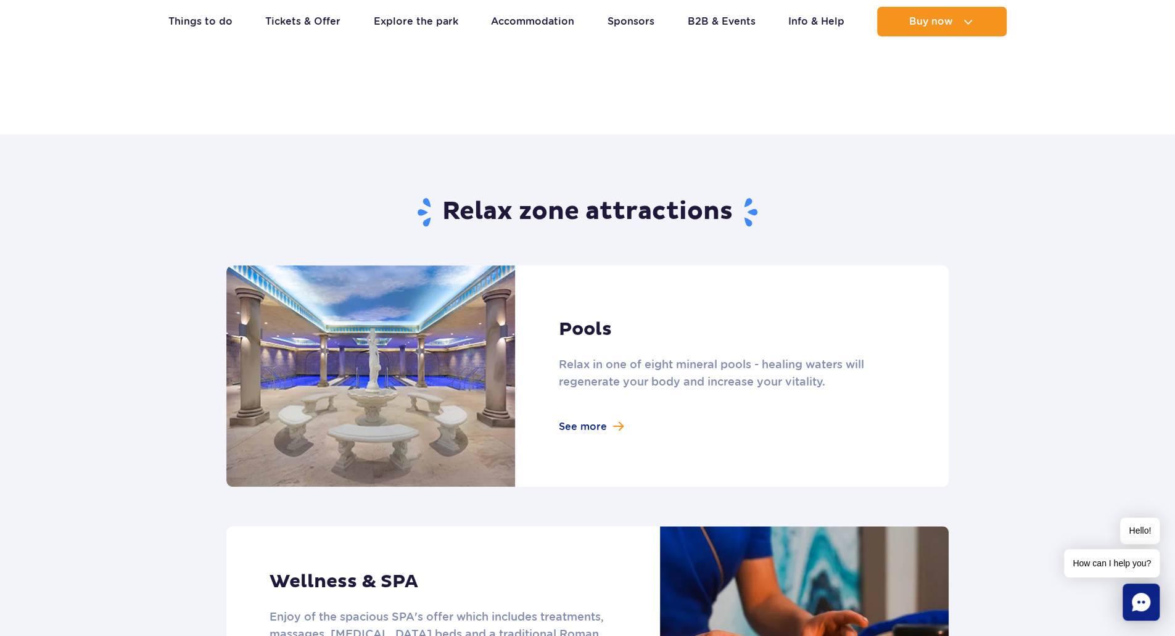
click at [504, 382] on link at bounding box center [587, 375] width 722 height 221
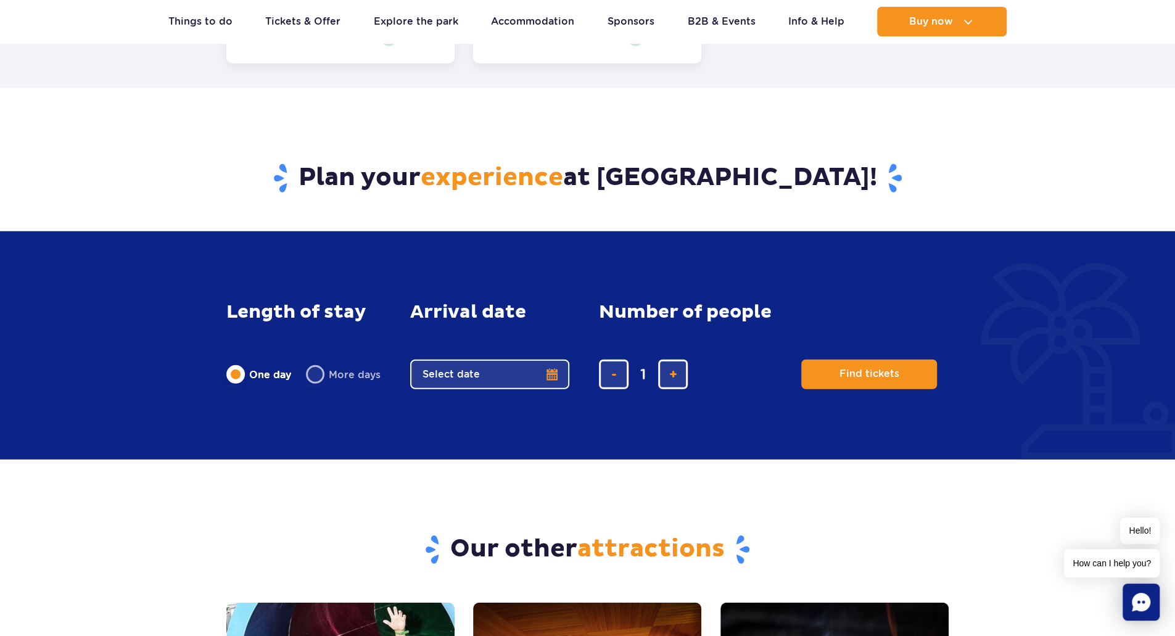
scroll to position [2405, 0]
